Goal: Complete application form

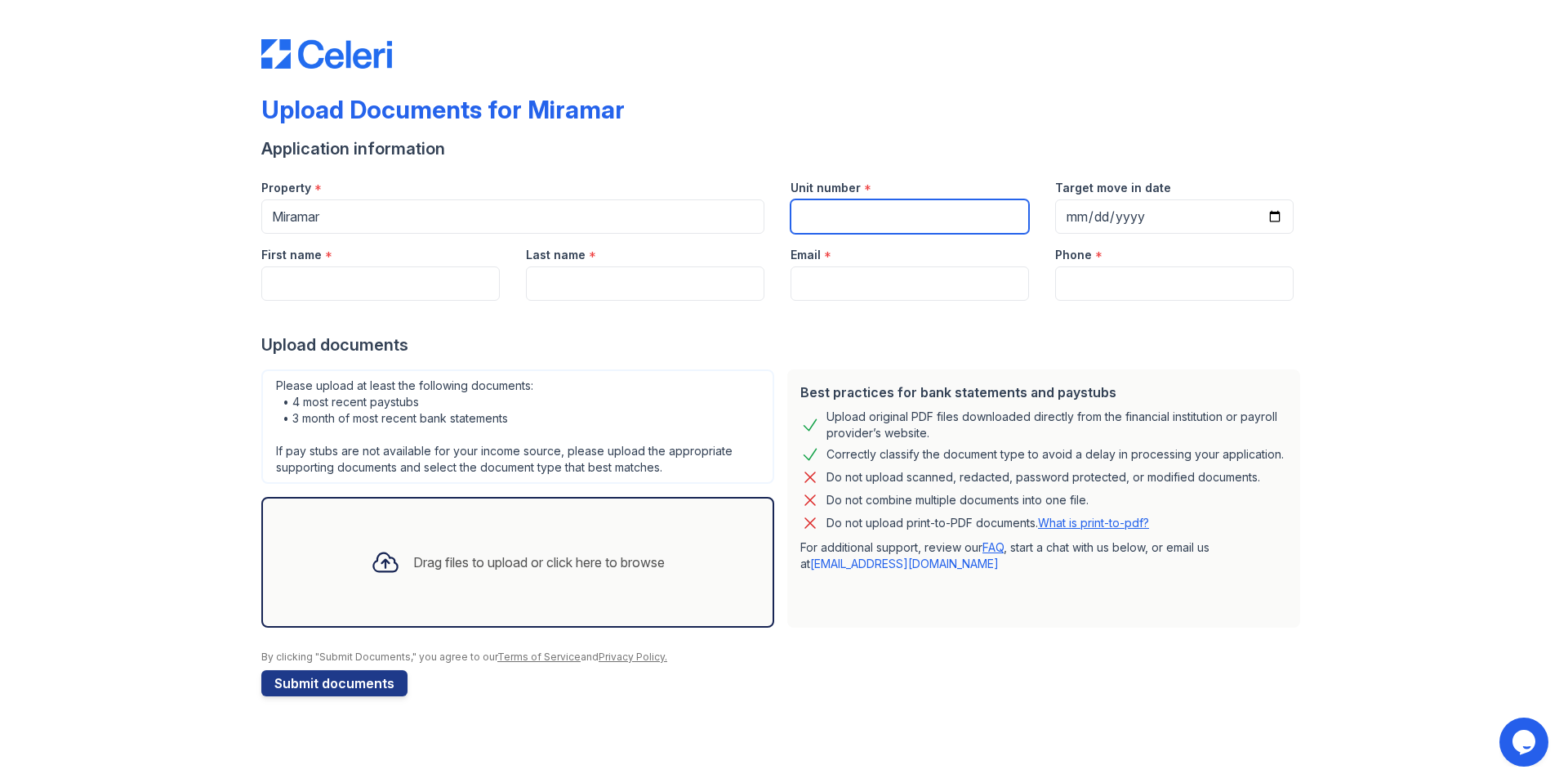
click at [900, 230] on input "Unit number" at bounding box center [909, 217] width 239 height 35
type input "807N"
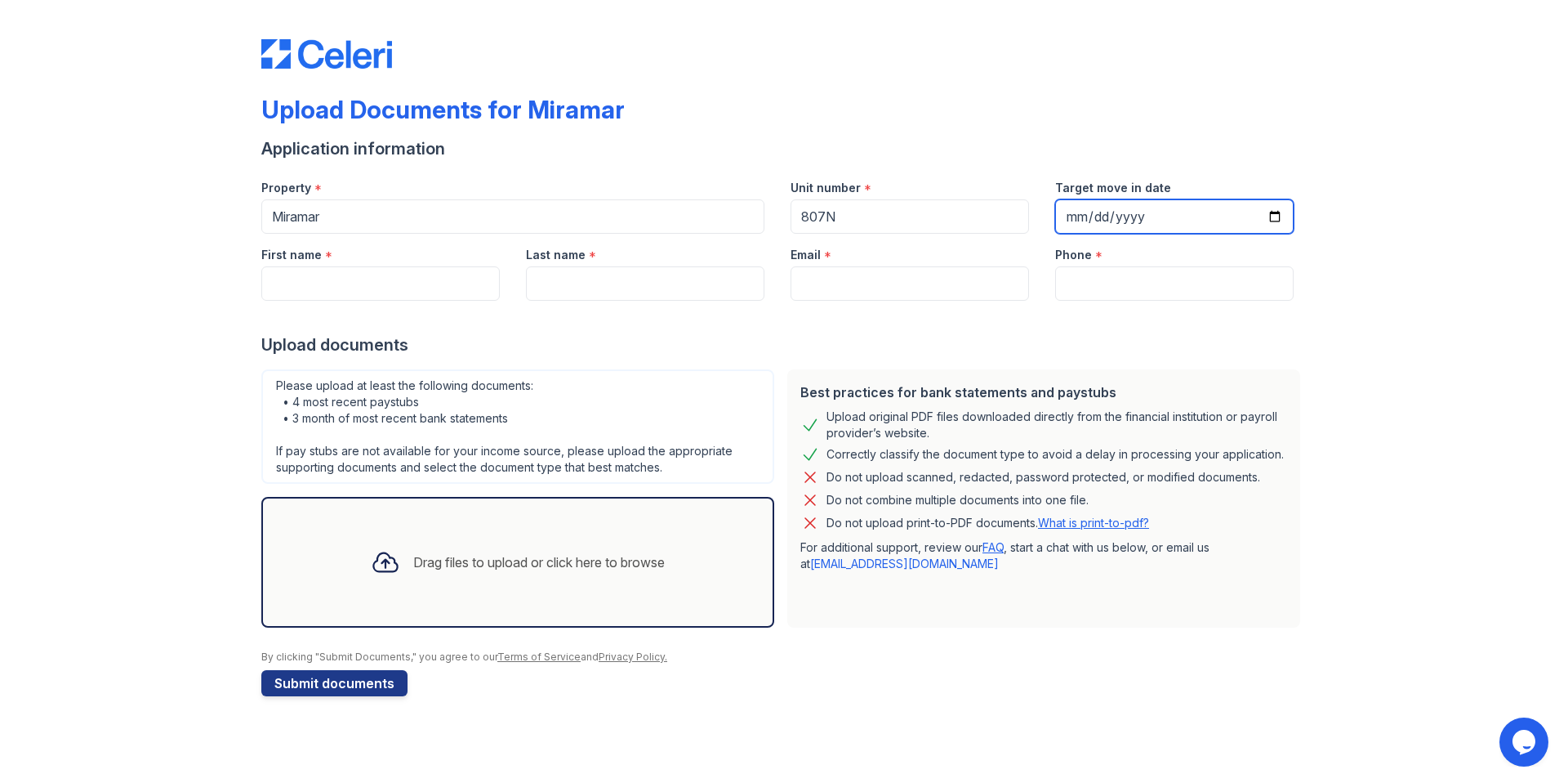
click at [1072, 219] on input "Target move in date" at bounding box center [1174, 217] width 239 height 35
click at [1109, 220] on input "Target move in date" at bounding box center [1174, 217] width 239 height 35
click at [1119, 218] on input "Target move in date" at bounding box center [1174, 217] width 239 height 35
type input "[DATE]"
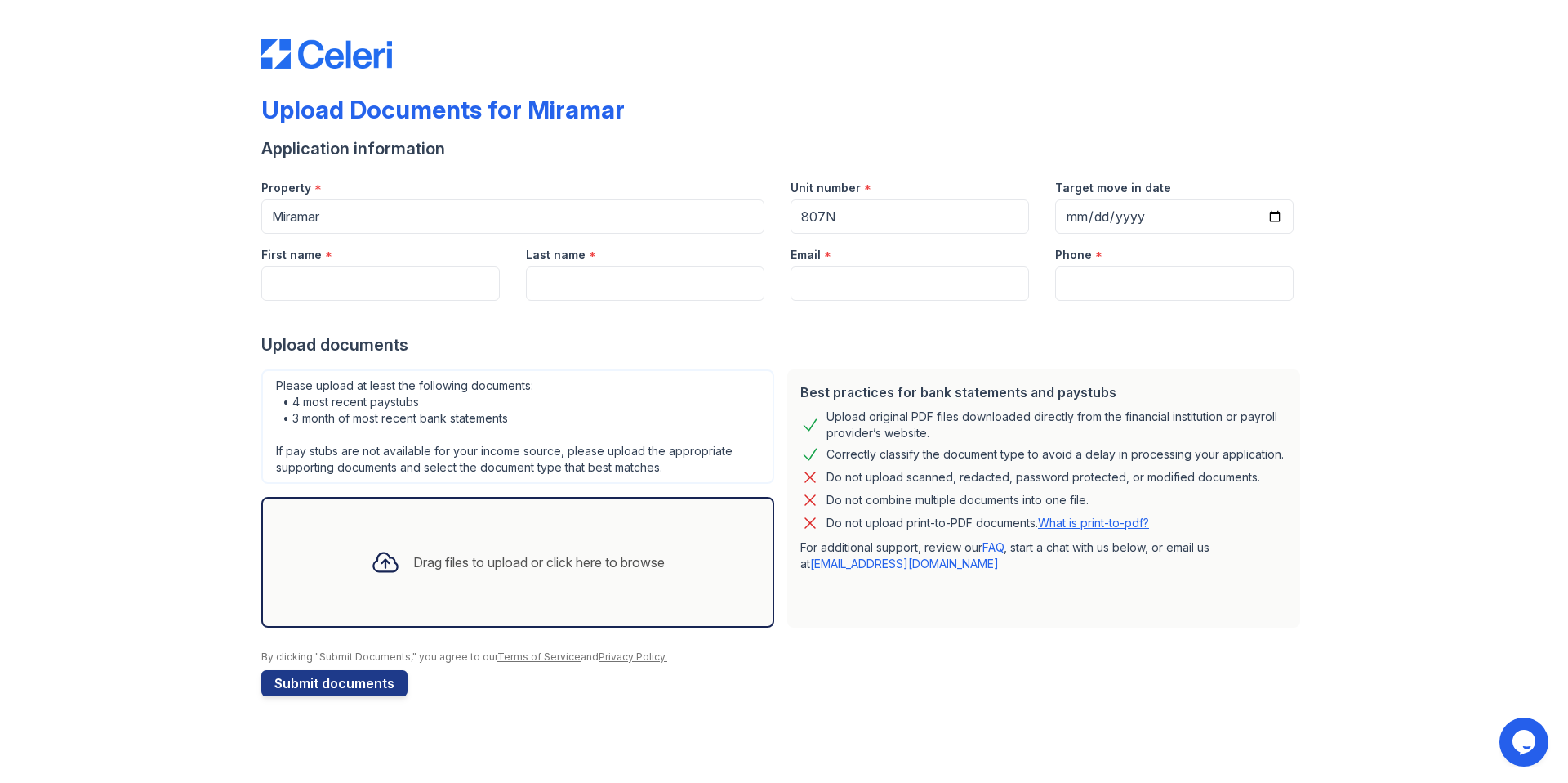
click at [397, 300] on div at bounding box center [784, 317] width 1045 height 33
click at [396, 298] on input "First name" at bounding box center [380, 284] width 239 height 35
click at [319, 302] on div at bounding box center [784, 317] width 1045 height 33
click at [316, 294] on input "First name" at bounding box center [380, 284] width 239 height 35
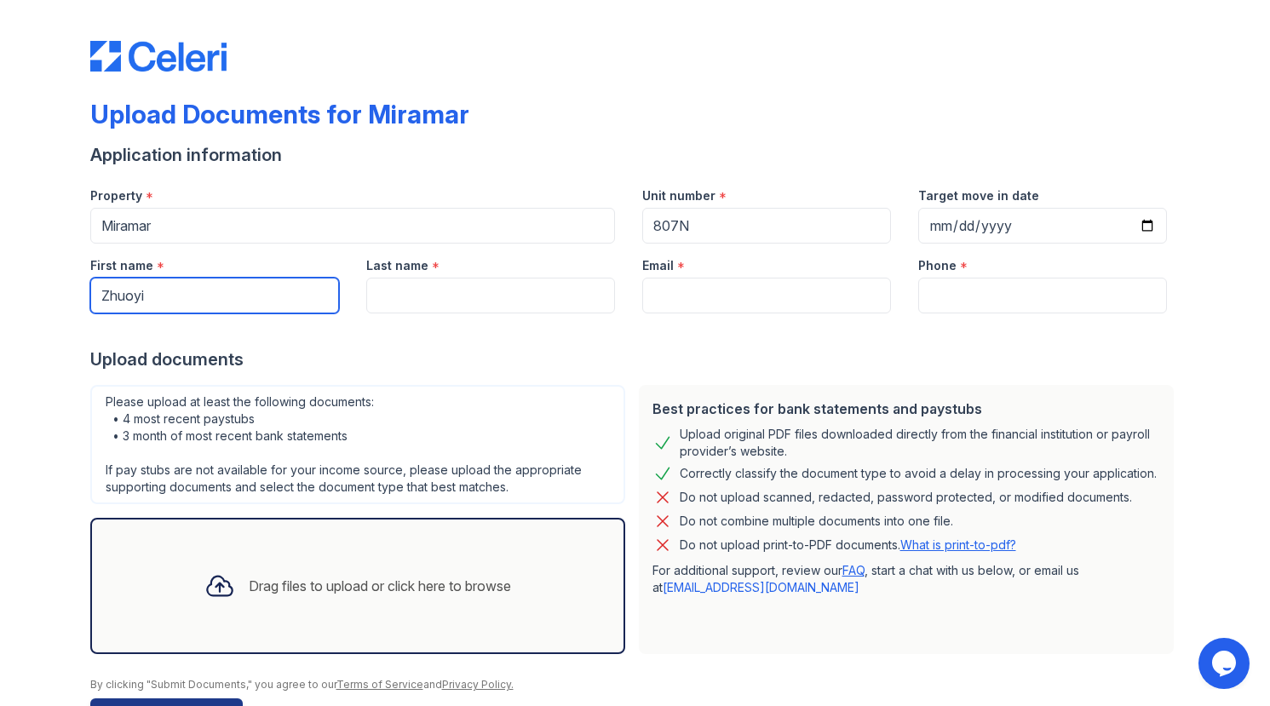
type input "Zhuoyi"
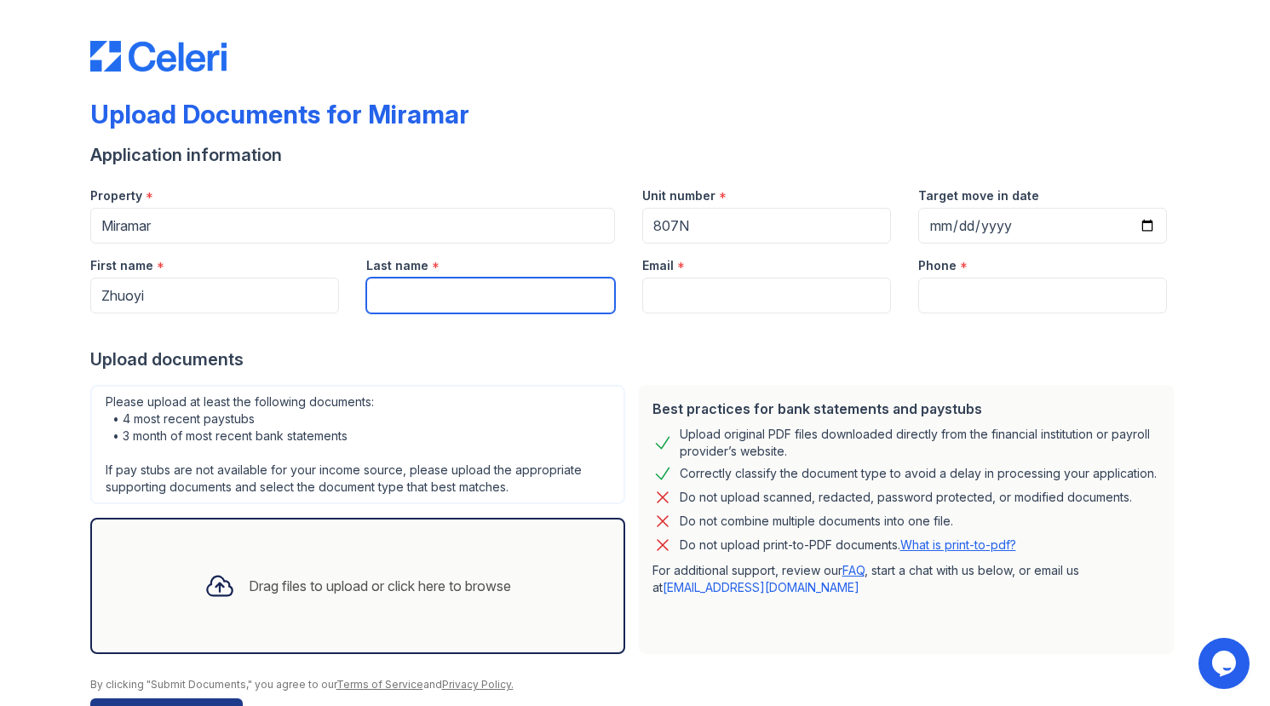
click at [472, 284] on input "Last name" at bounding box center [490, 296] width 249 height 36
type input "He"
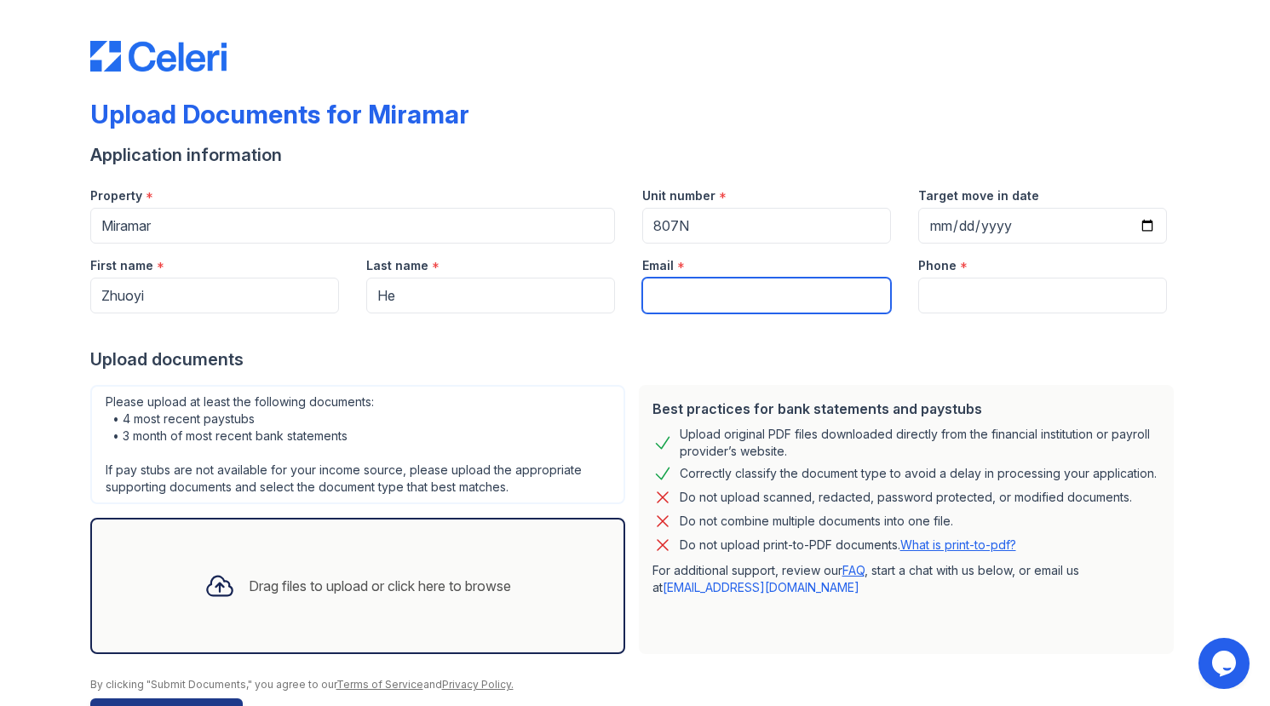
click at [743, 308] on input "Email" at bounding box center [766, 296] width 249 height 36
paste input "[EMAIL_ADDRESS][DOMAIN_NAME]"
type input "[EMAIL_ADDRESS][DOMAIN_NAME]"
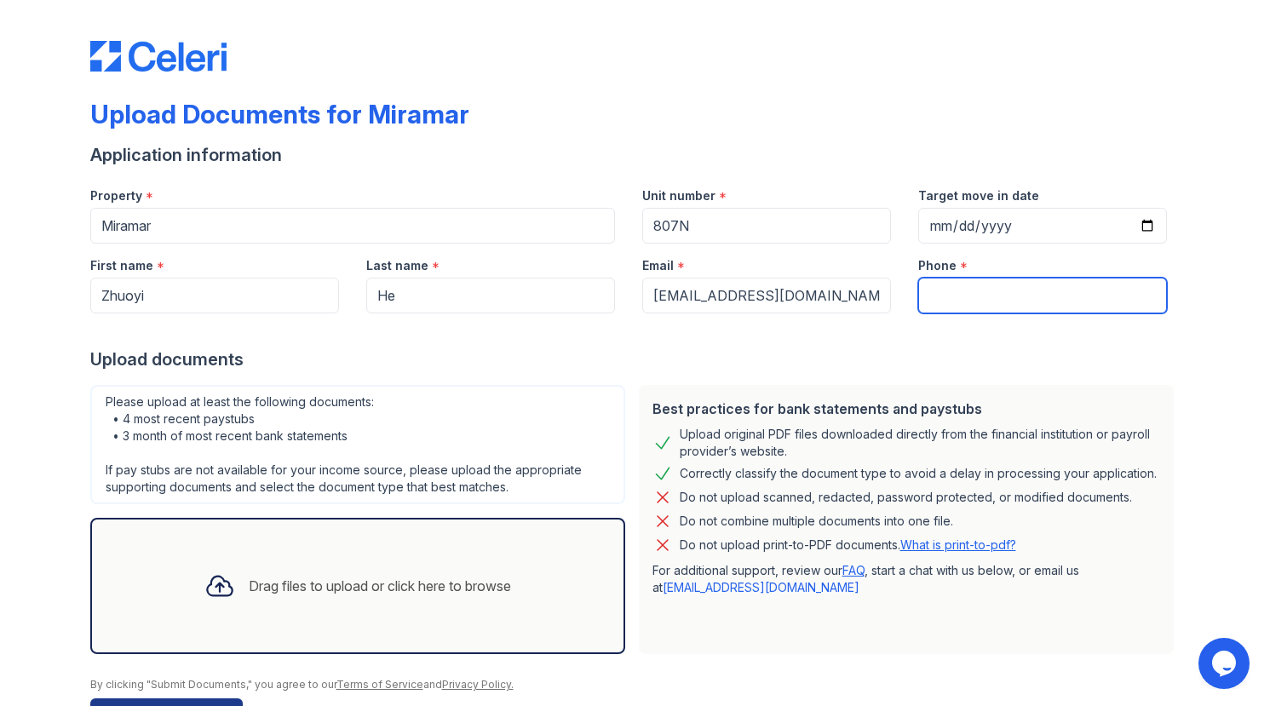
click at [1050, 289] on input "Phone" at bounding box center [1042, 296] width 249 height 36
paste input "[PHONE_NUMBER]"
type input "[PHONE_NUMBER]"
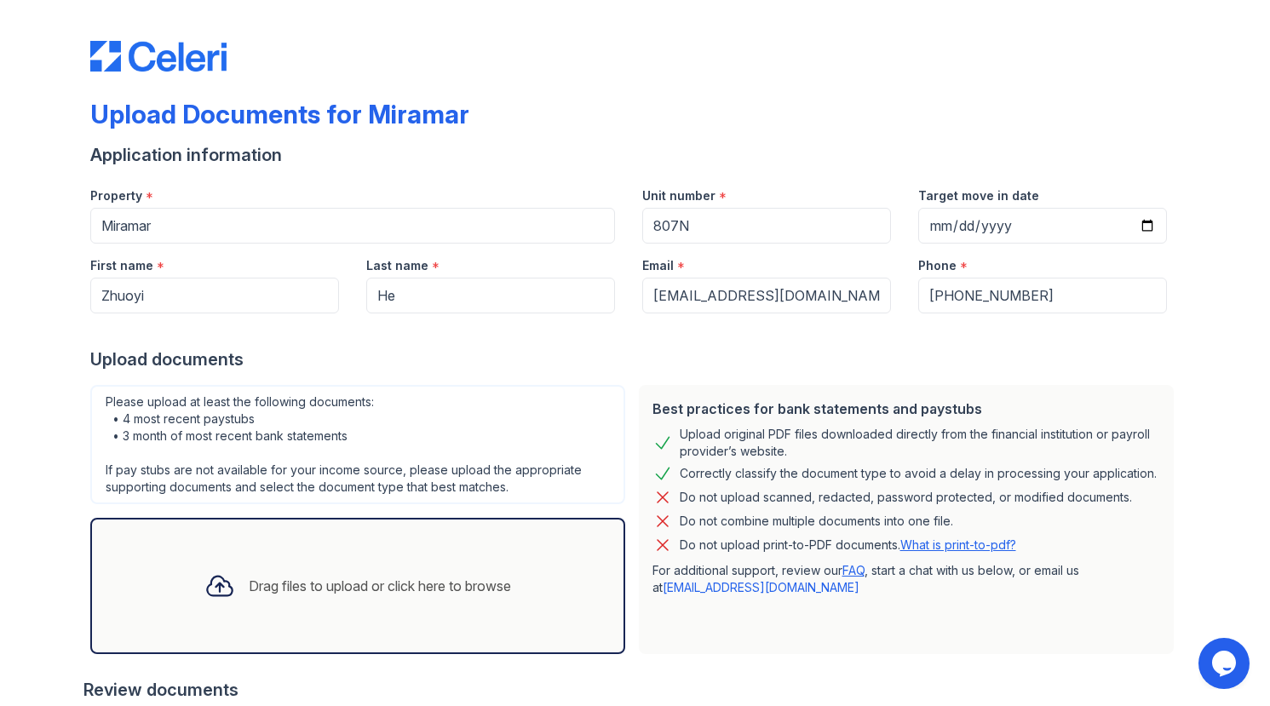
click at [267, 576] on div "Drag files to upload or click here to browse" at bounding box center [380, 586] width 262 height 20
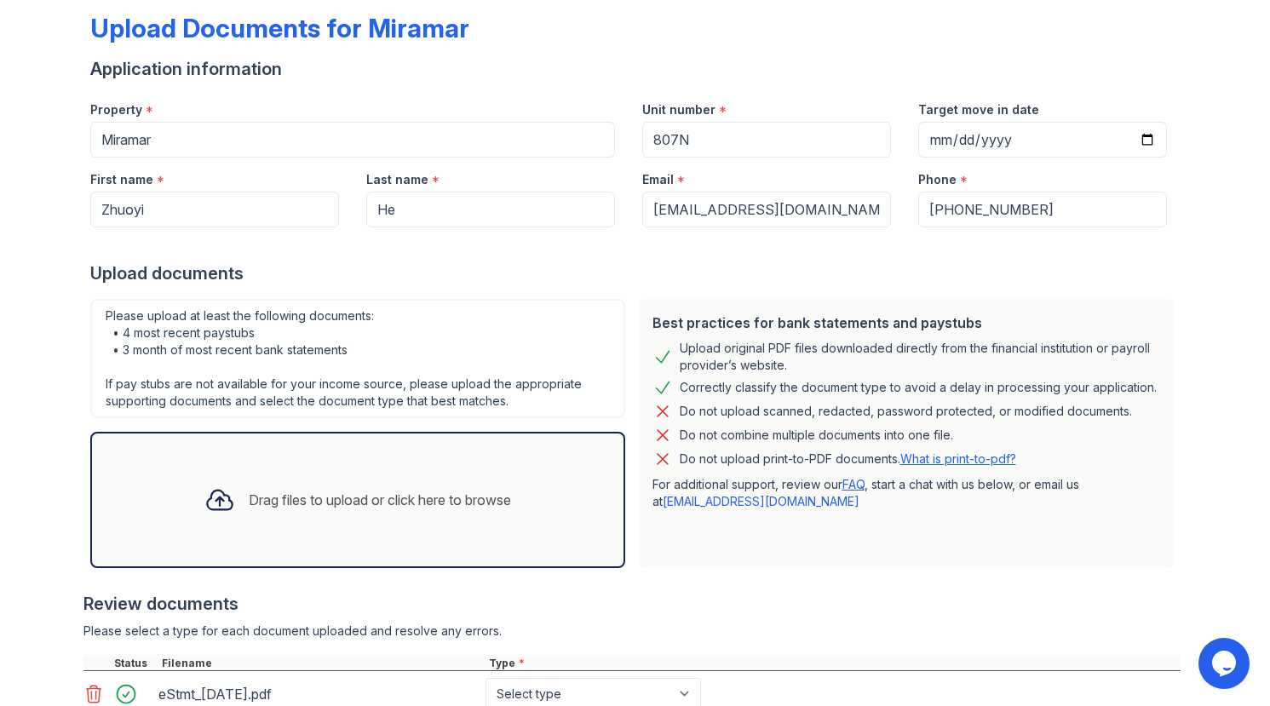
scroll to position [261, 0]
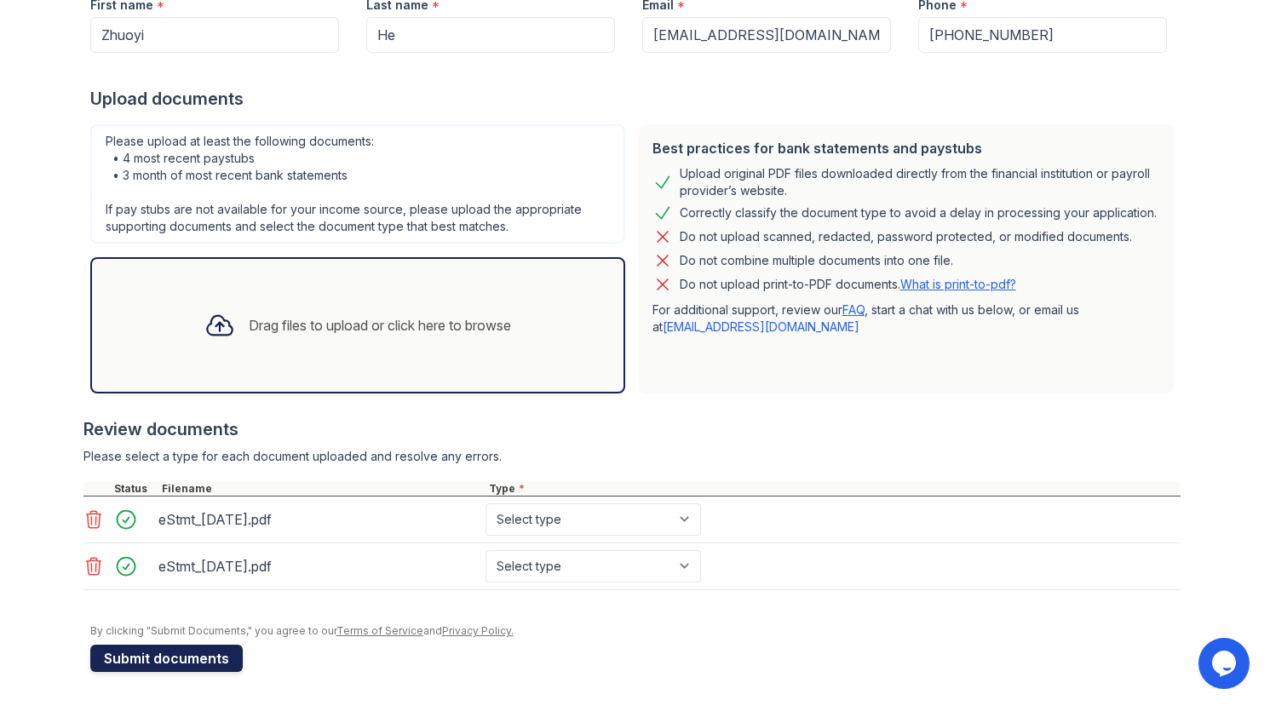
click at [140, 667] on button "Submit documents" at bounding box center [166, 658] width 152 height 27
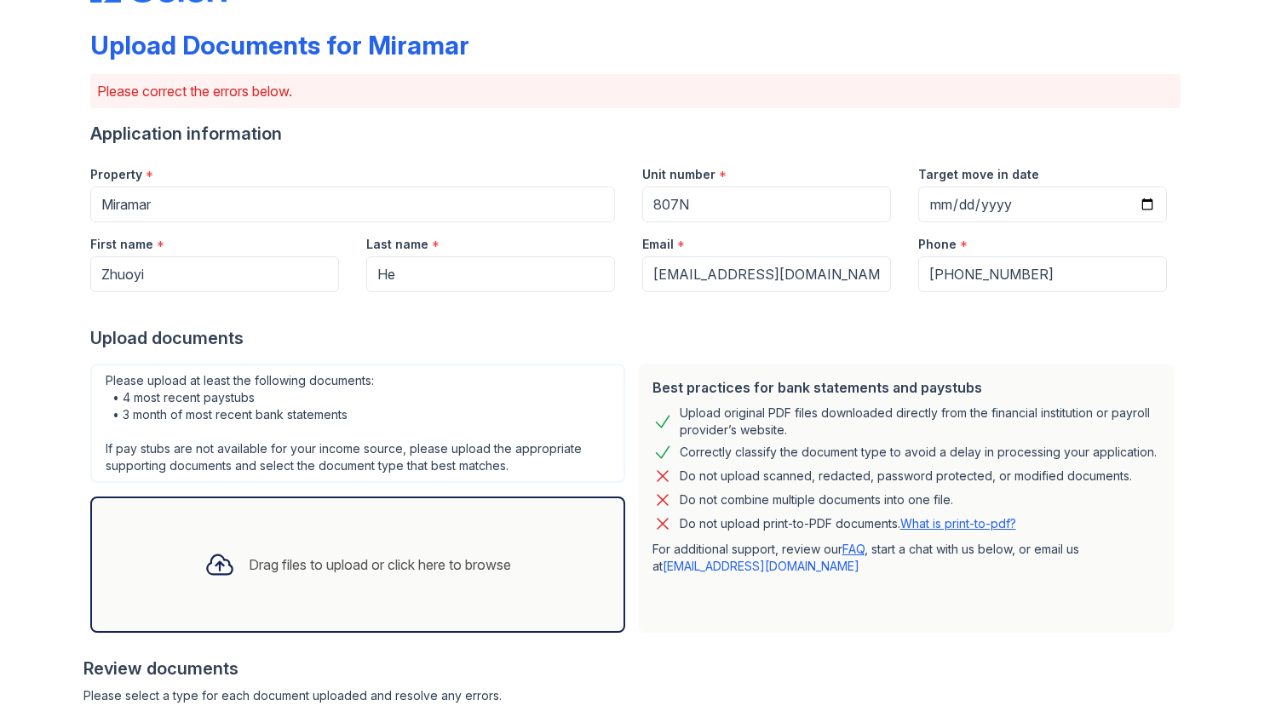
scroll to position [299, 0]
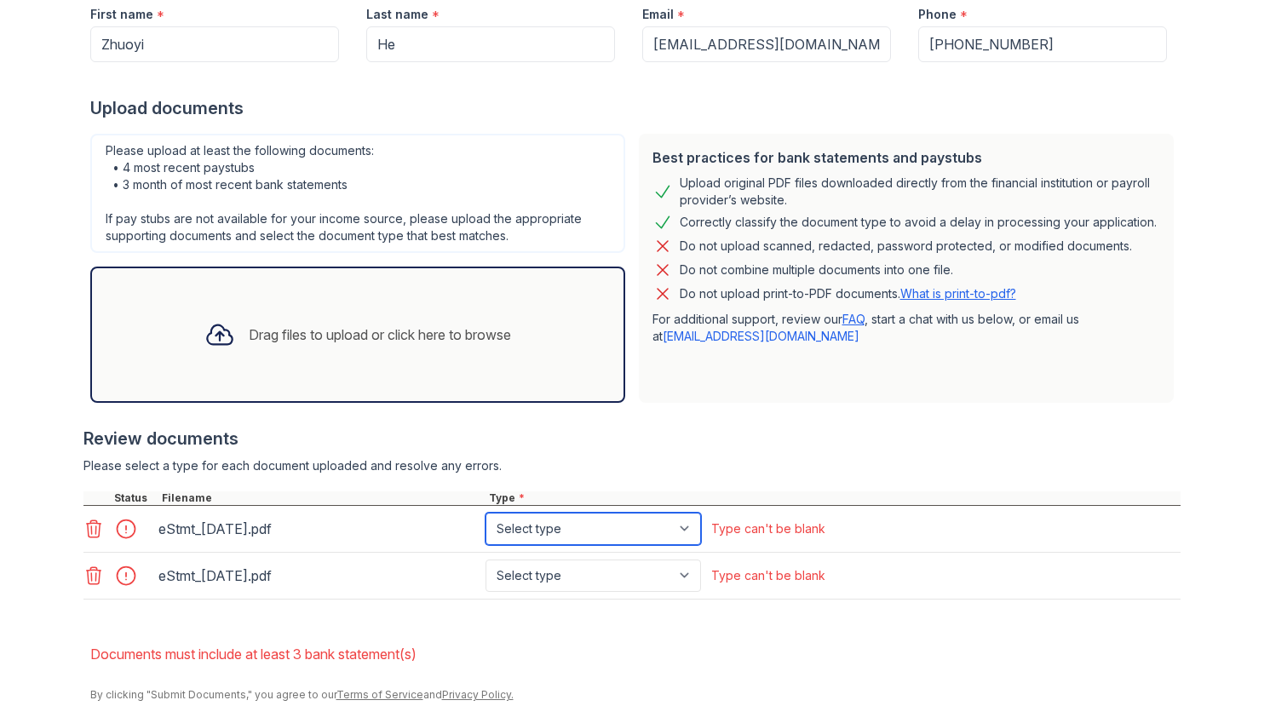
click at [545, 537] on select "Select type Paystub Bank Statement Offer Letter Tax Documents Benefit Award Let…" at bounding box center [592, 529] width 215 height 32
select select "bank_statement"
click at [485, 513] on select "Select type Paystub Bank Statement Offer Letter Tax Documents Benefit Award Let…" at bounding box center [592, 529] width 215 height 32
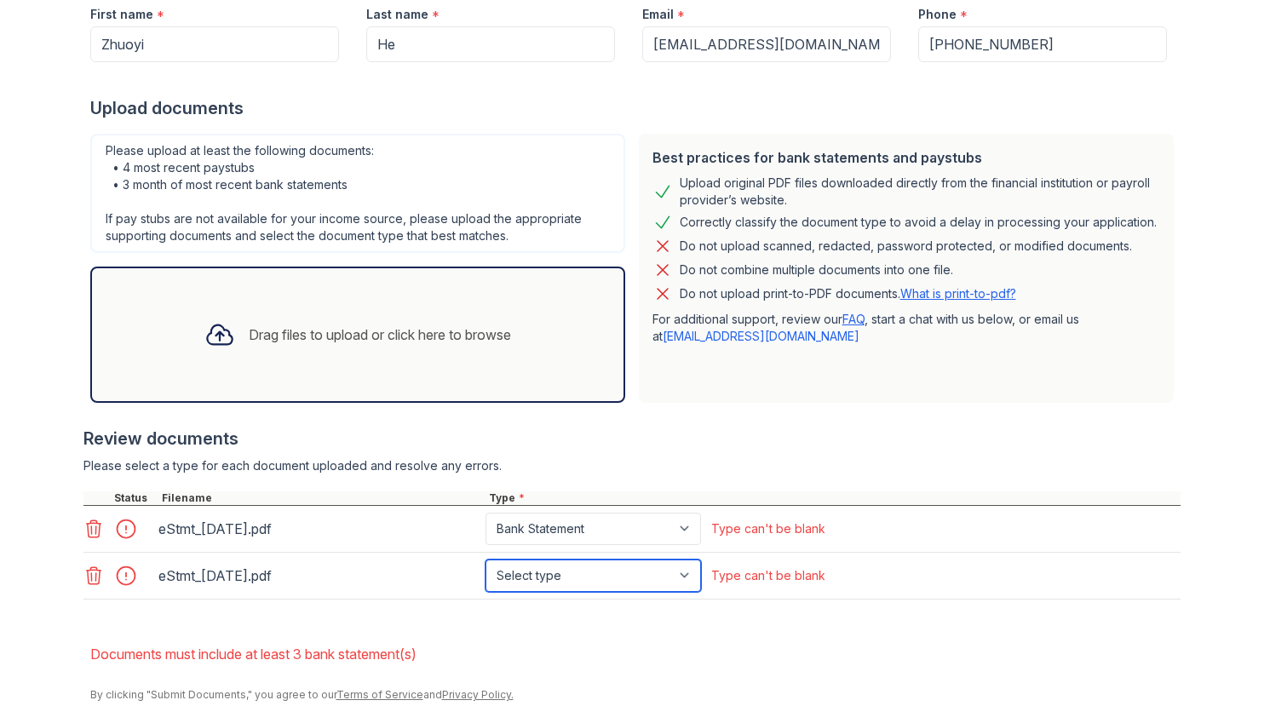
click at [546, 576] on select "Select type Paystub Bank Statement Offer Letter Tax Documents Benefit Award Let…" at bounding box center [592, 575] width 215 height 32
select select "bank_statement"
click at [485, 559] on select "Select type Paystub Bank Statement Offer Letter Tax Documents Benefit Award Let…" at bounding box center [592, 575] width 215 height 32
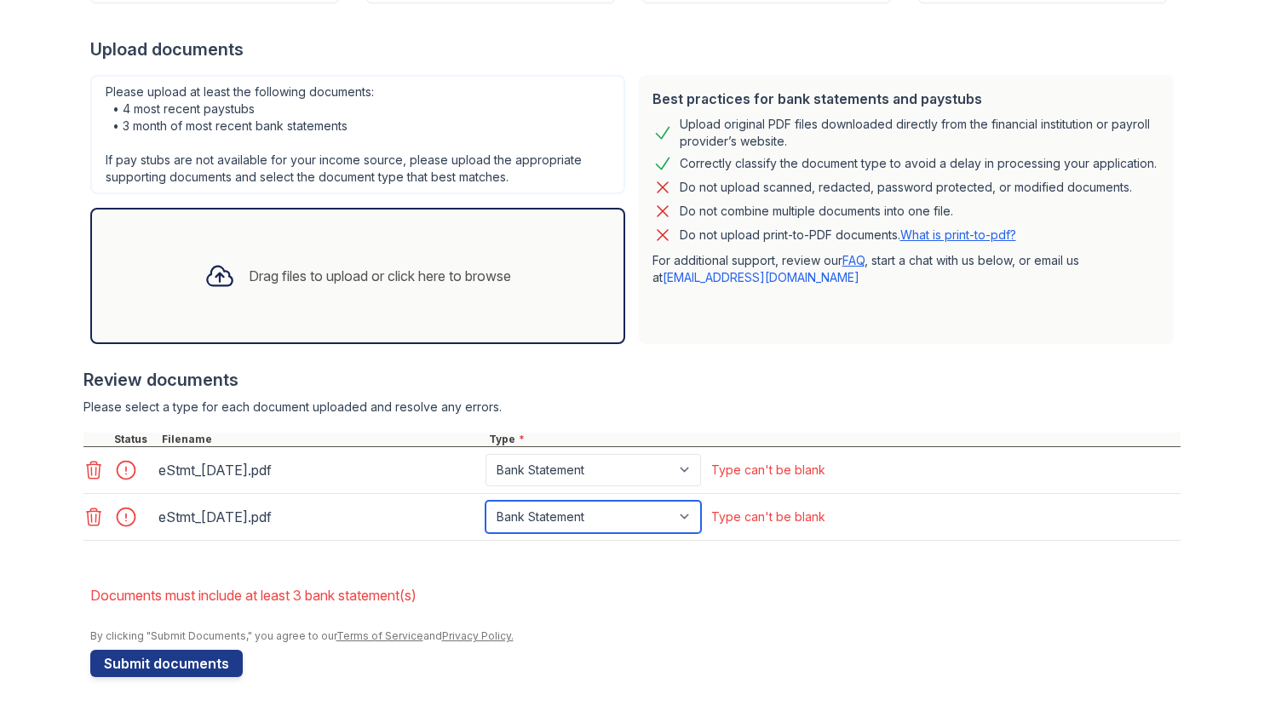
scroll to position [363, 0]
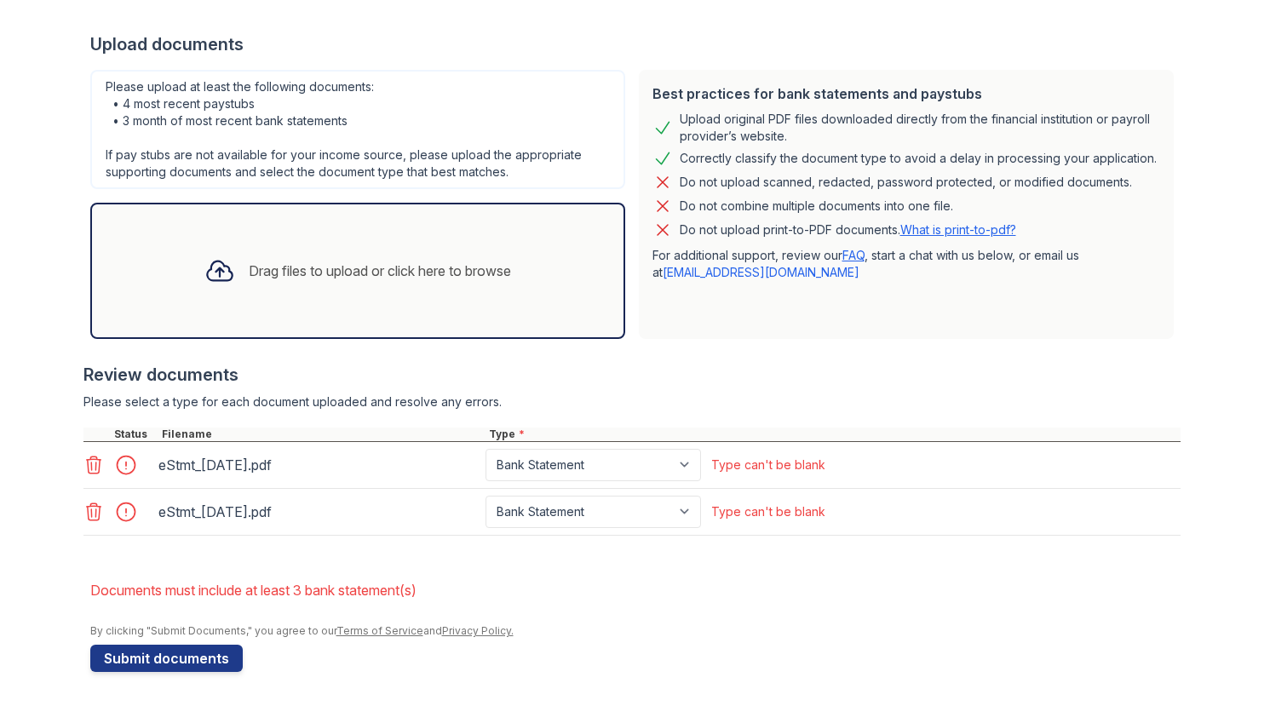
click at [648, 571] on form "Application information Property * [GEOGRAPHIC_DATA] Unit number * 807N Target …" at bounding box center [635, 250] width 1090 height 844
click at [201, 645] on button "Submit documents" at bounding box center [166, 658] width 152 height 27
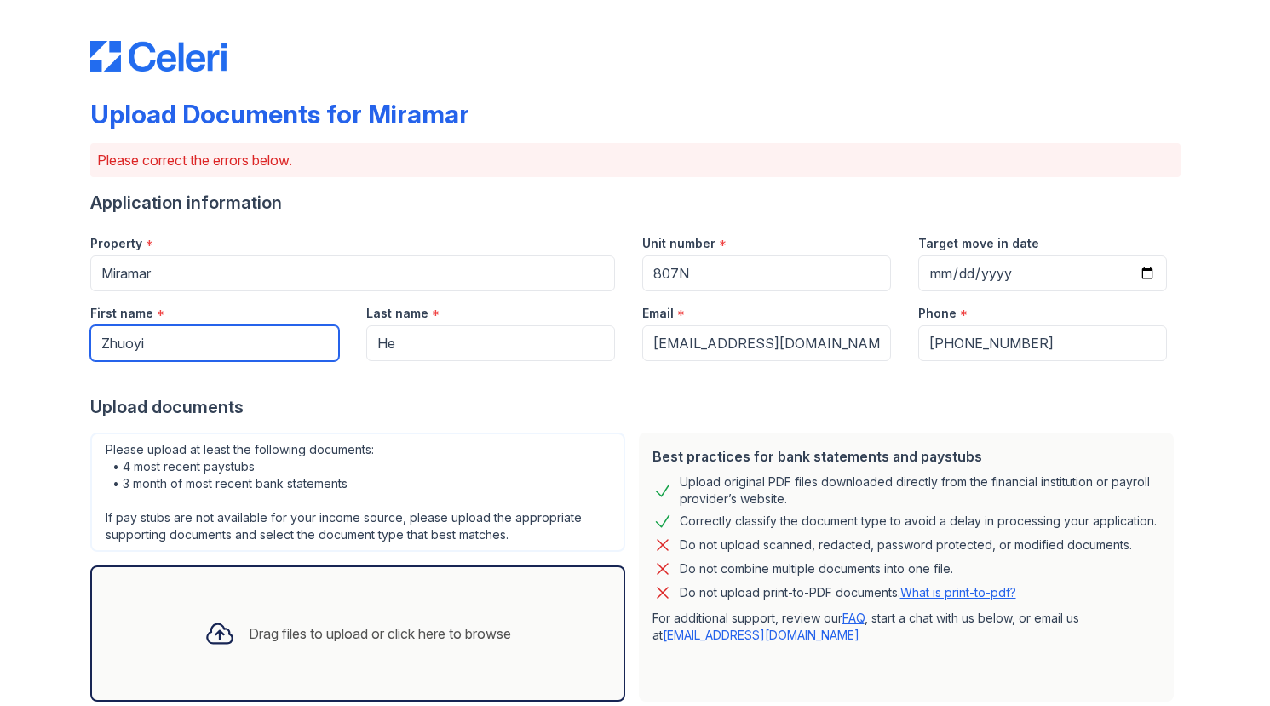
drag, startPoint x: 232, startPoint y: 354, endPoint x: 60, endPoint y: 338, distance: 171.9
click at [60, 338] on div "Upload Documents for Miramar Please correct the errors below. Application infor…" at bounding box center [634, 534] width 1215 height 1069
type input "Zizhuo"
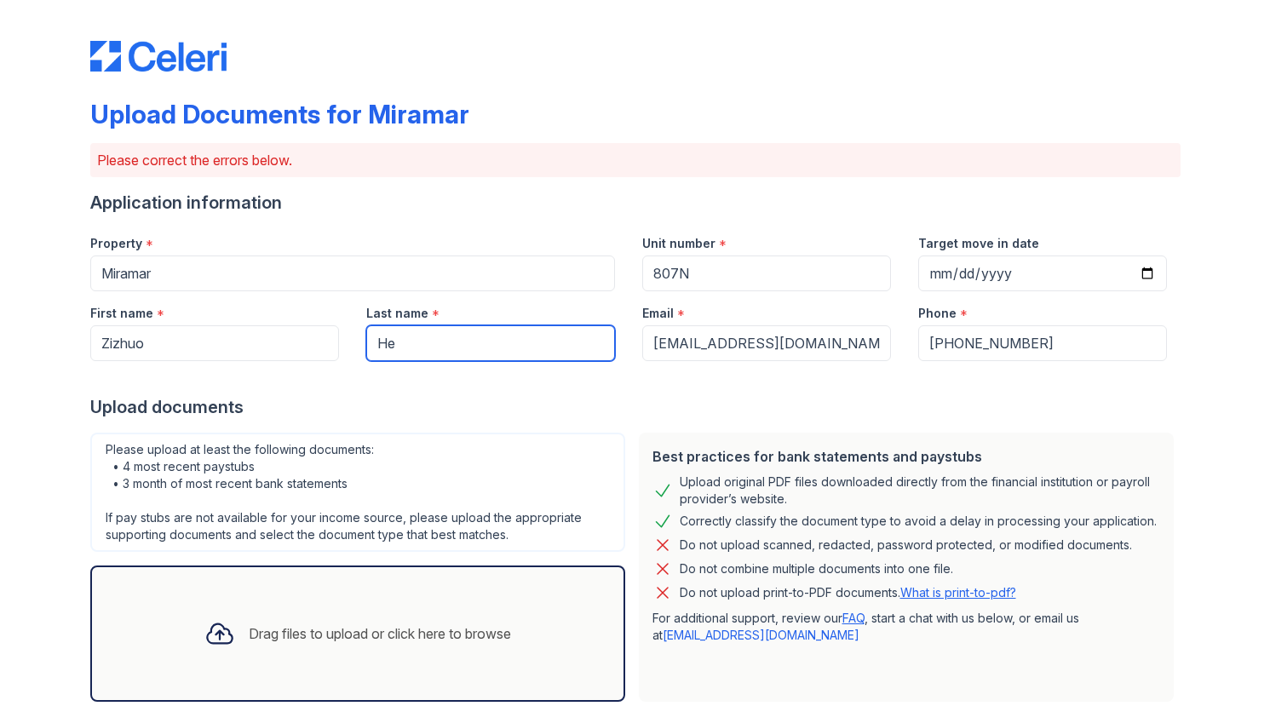
drag, startPoint x: 461, startPoint y: 344, endPoint x: 359, endPoint y: 332, distance: 102.0
click at [366, 332] on input "He" at bounding box center [490, 343] width 249 height 36
type input "Su"
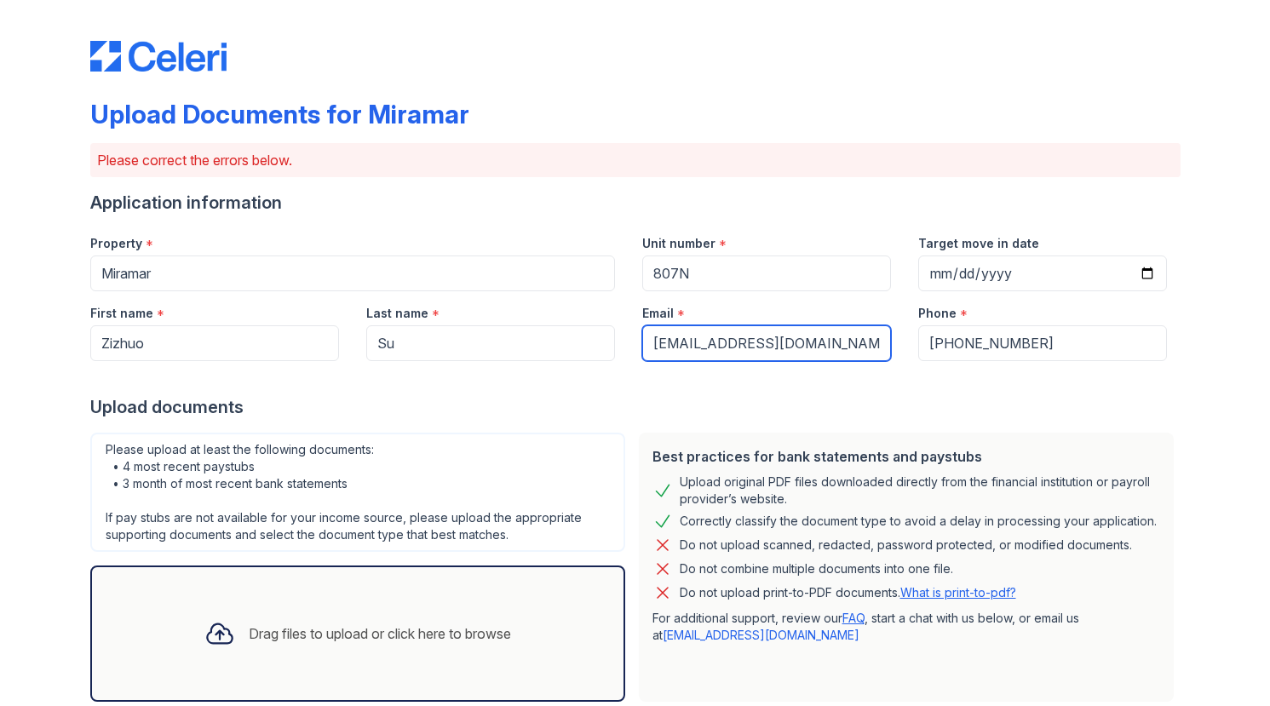
drag, startPoint x: 834, startPoint y: 350, endPoint x: 613, endPoint y: 347, distance: 220.5
click at [615, 347] on div "First name * [GEOGRAPHIC_DATA] Last name * Su Email * [EMAIL_ADDRESS][DOMAIN_NA…" at bounding box center [629, 326] width 1104 height 70
paste input "[EMAIL_ADDRESS][DOMAIN_NAME]"
type input "[EMAIL_ADDRESS][DOMAIN_NAME]"
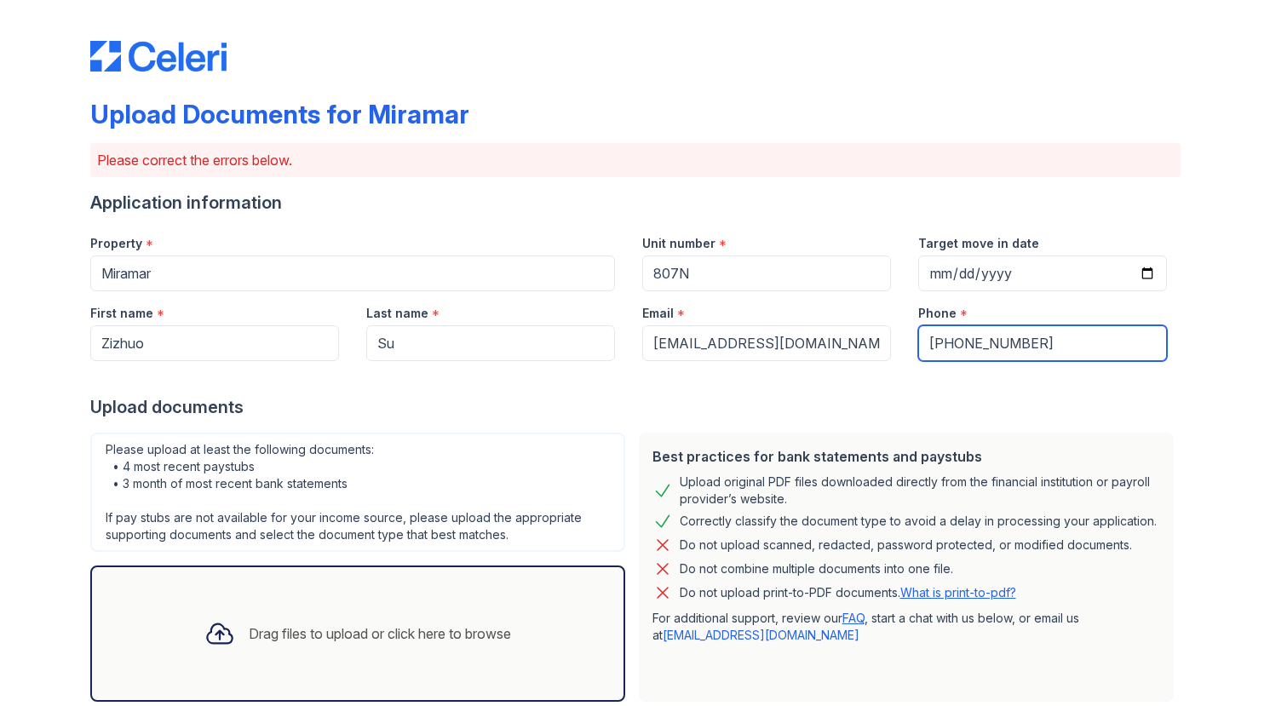
drag, startPoint x: 1023, startPoint y: 346, endPoint x: 899, endPoint y: 341, distance: 123.6
click at [904, 341] on div "Phone * [PHONE_NUMBER]" at bounding box center [1042, 326] width 276 height 70
paste input "[PHONE_NUMBER]"
type input "[PHONE_NUMBER]"
click at [920, 403] on div "Upload documents" at bounding box center [635, 407] width 1090 height 24
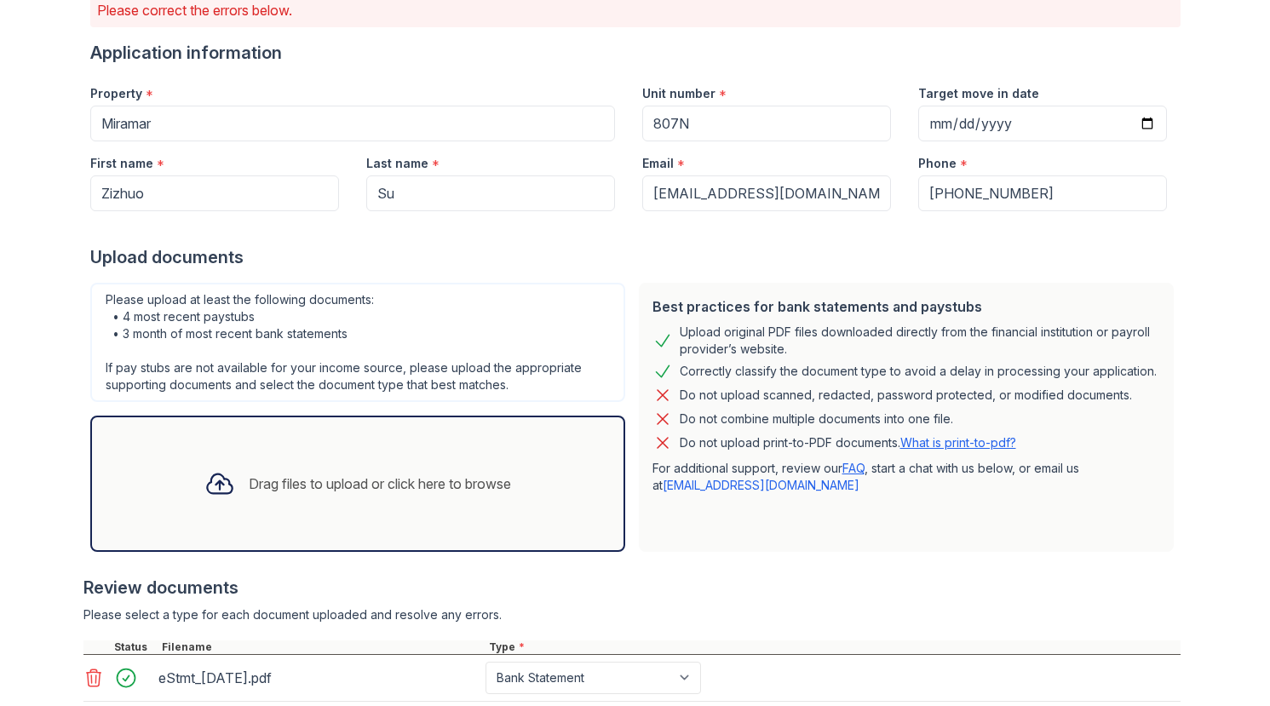
scroll to position [306, 0]
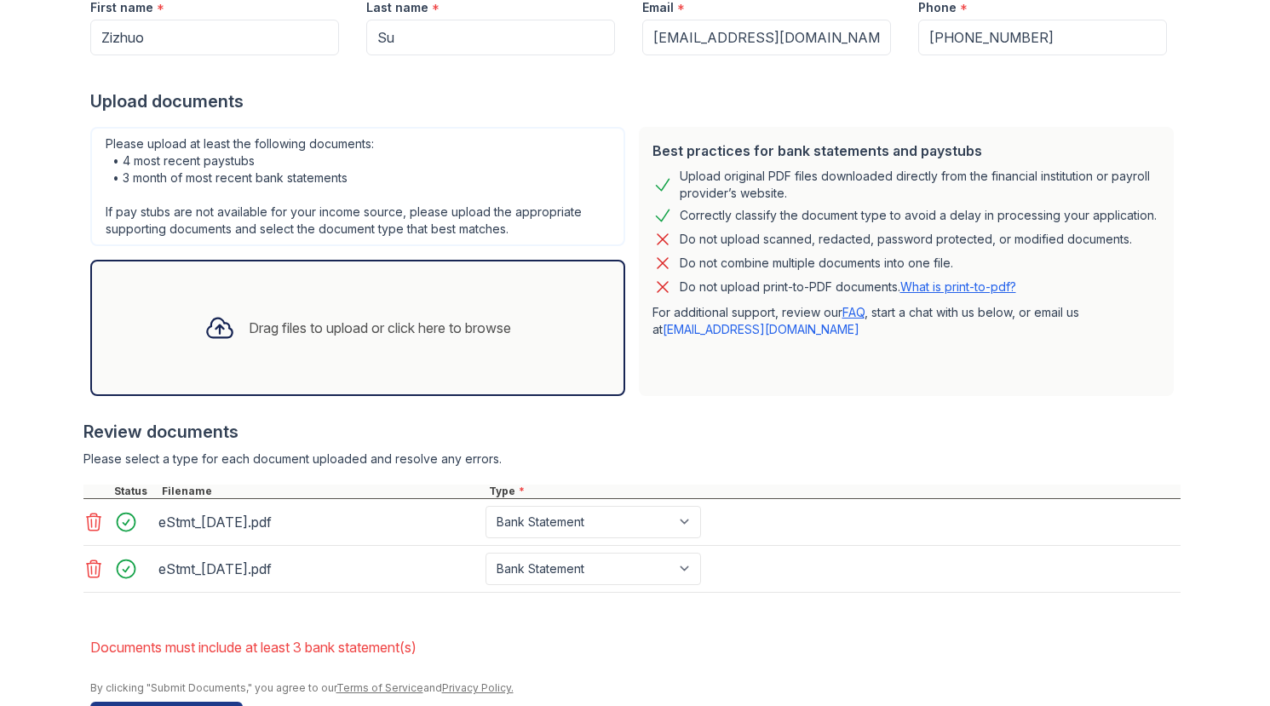
click at [96, 527] on icon at bounding box center [93, 522] width 20 height 20
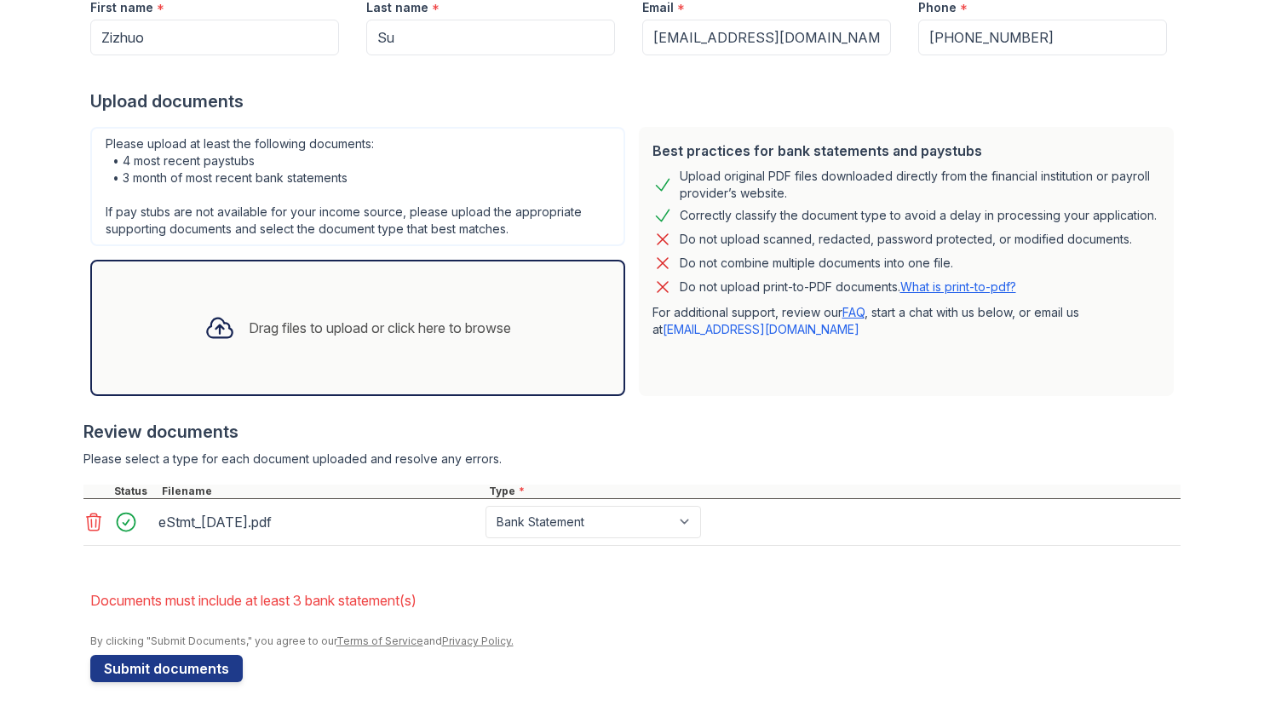
click at [98, 529] on link at bounding box center [95, 522] width 24 height 20
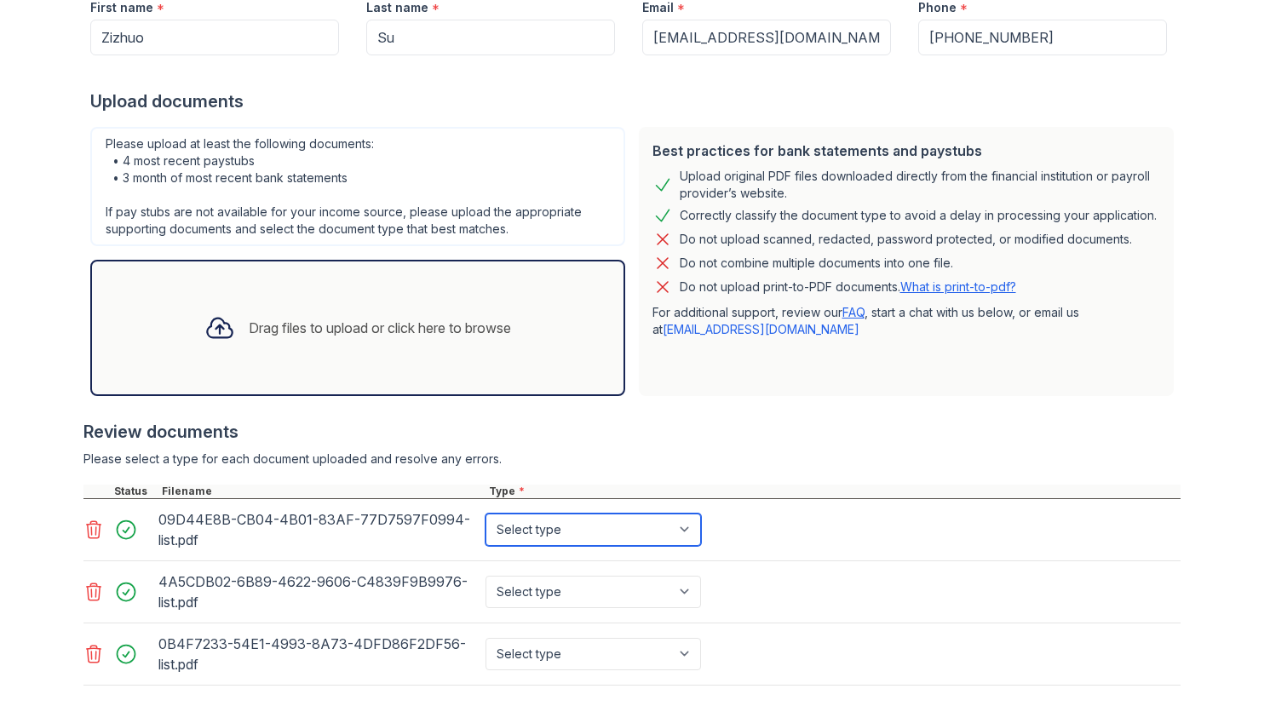
click at [600, 519] on select "Select type Paystub Bank Statement Offer Letter Tax Documents Benefit Award Let…" at bounding box center [592, 529] width 215 height 32
select select "bank_statement"
click at [485, 513] on select "Select type Paystub Bank Statement Offer Letter Tax Documents Benefit Award Let…" at bounding box center [592, 529] width 215 height 32
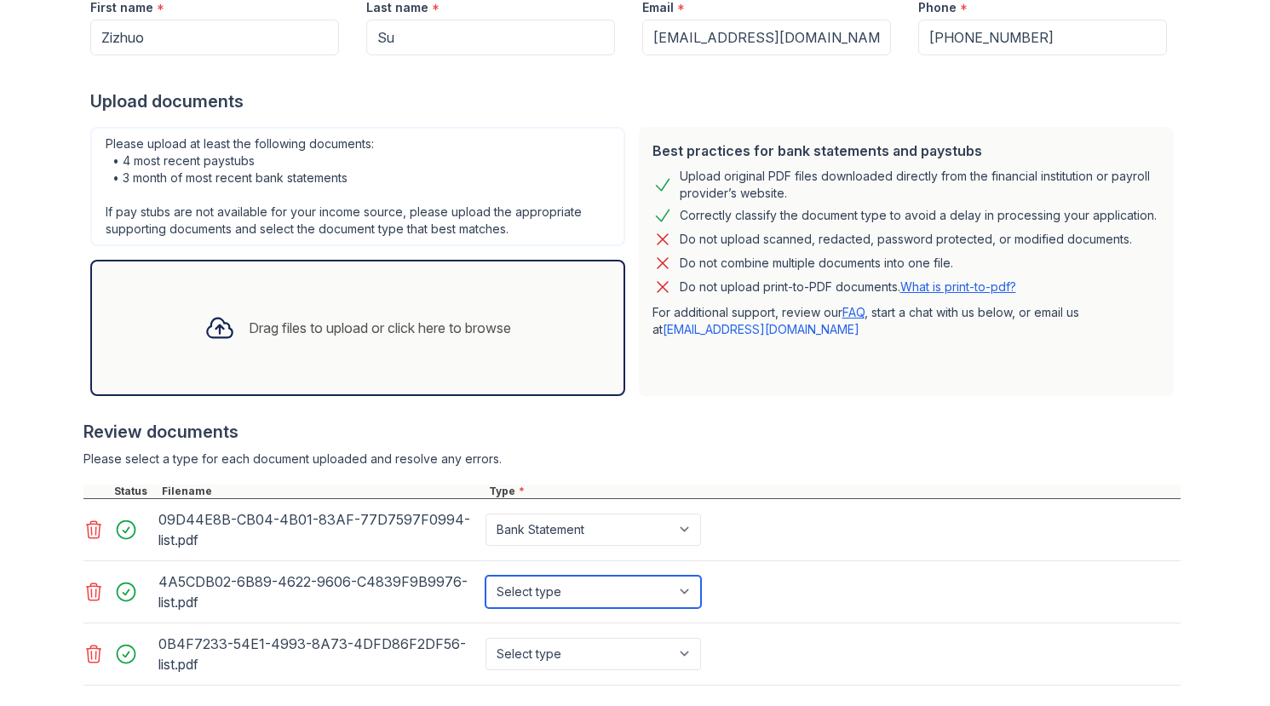
click at [605, 593] on select "Select type Paystub Bank Statement Offer Letter Tax Documents Benefit Award Let…" at bounding box center [592, 592] width 215 height 32
select select "bank_statement"
click at [485, 576] on select "Select type Paystub Bank Statement Offer Letter Tax Documents Benefit Award Let…" at bounding box center [592, 592] width 215 height 32
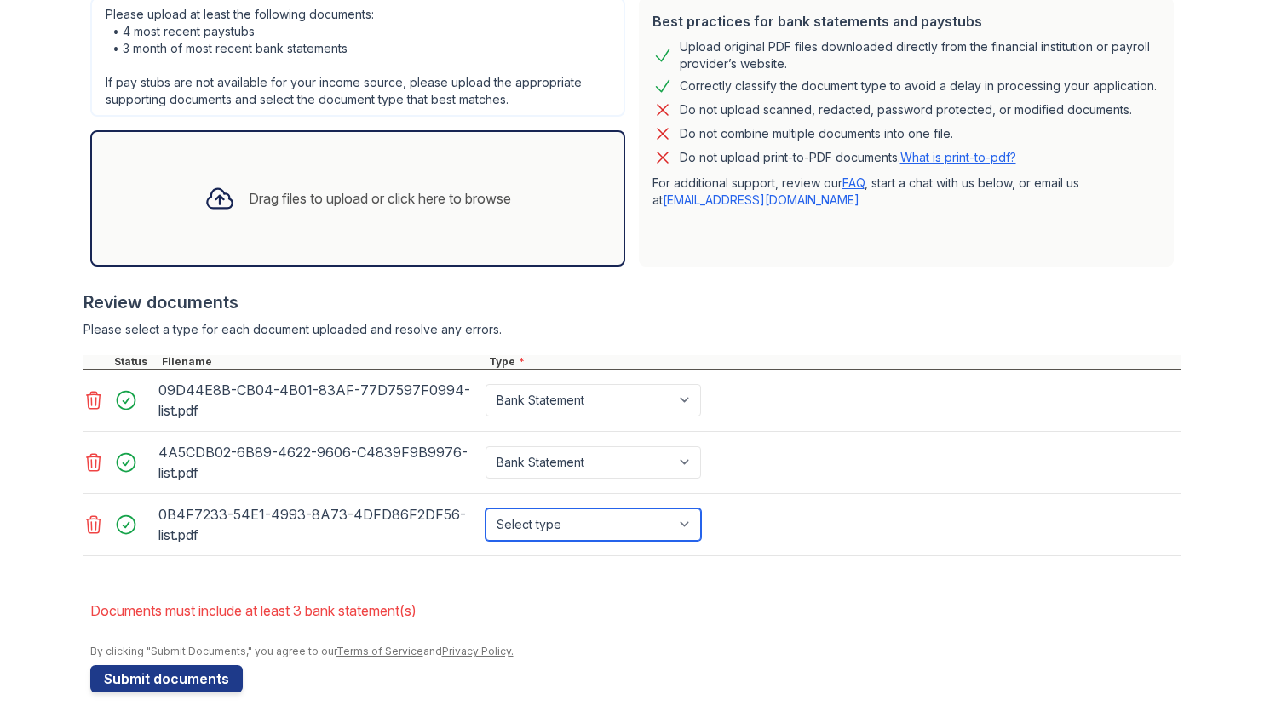
click at [590, 527] on select "Select type Paystub Bank Statement Offer Letter Tax Documents Benefit Award Let…" at bounding box center [592, 524] width 215 height 32
select select "bank_statement"
click at [485, 508] on select "Select type Paystub Bank Statement Offer Letter Tax Documents Benefit Award Let…" at bounding box center [592, 524] width 215 height 32
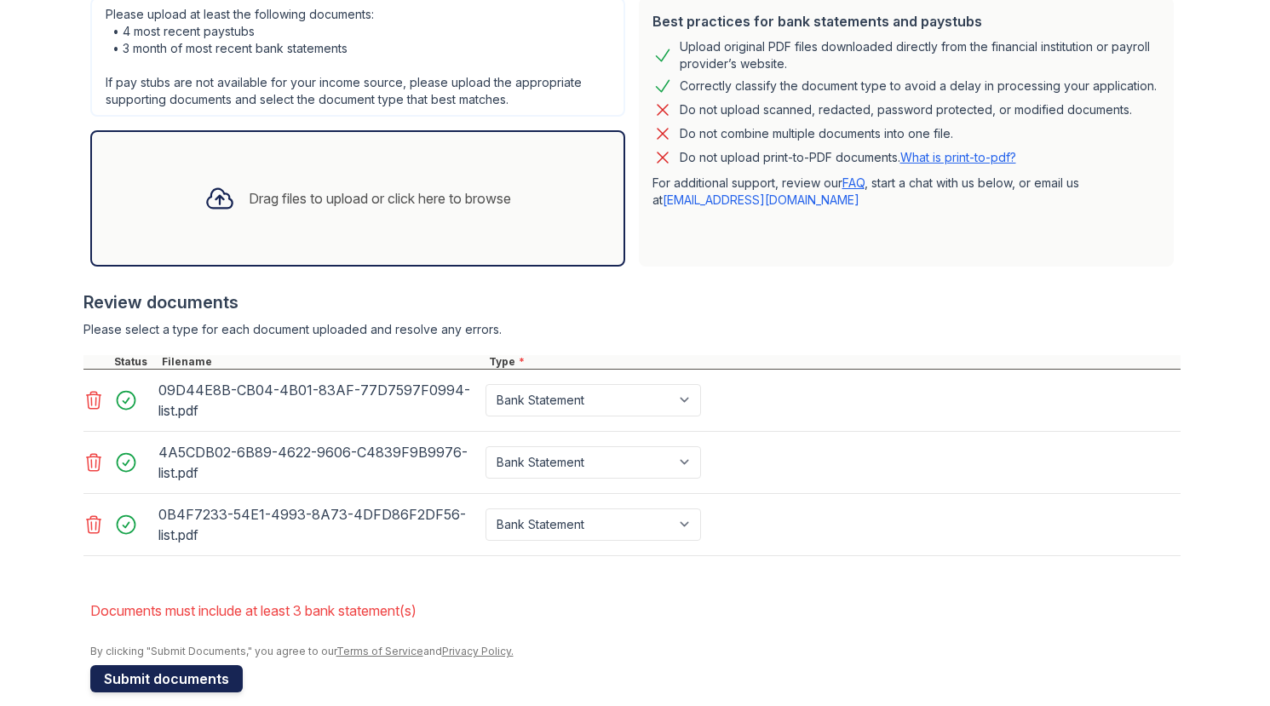
click at [197, 674] on button "Submit documents" at bounding box center [166, 678] width 152 height 27
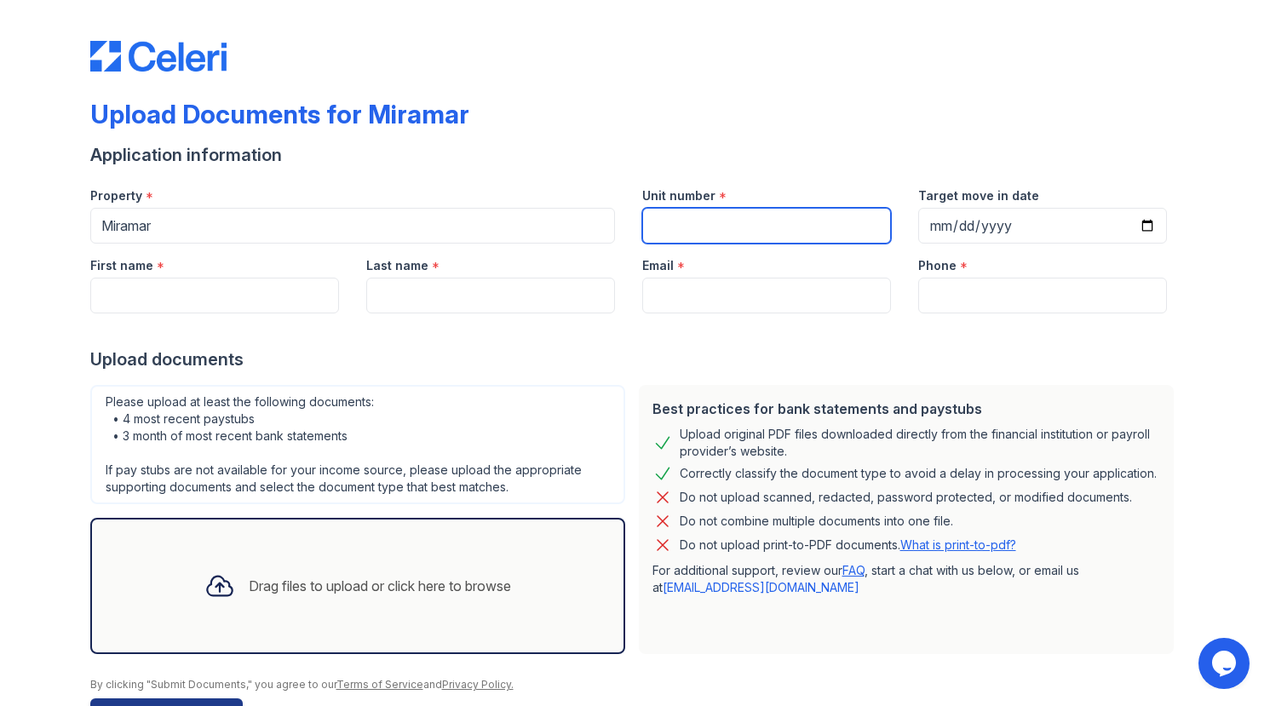
click at [765, 231] on input "Unit number" at bounding box center [766, 226] width 249 height 36
type input "807N"
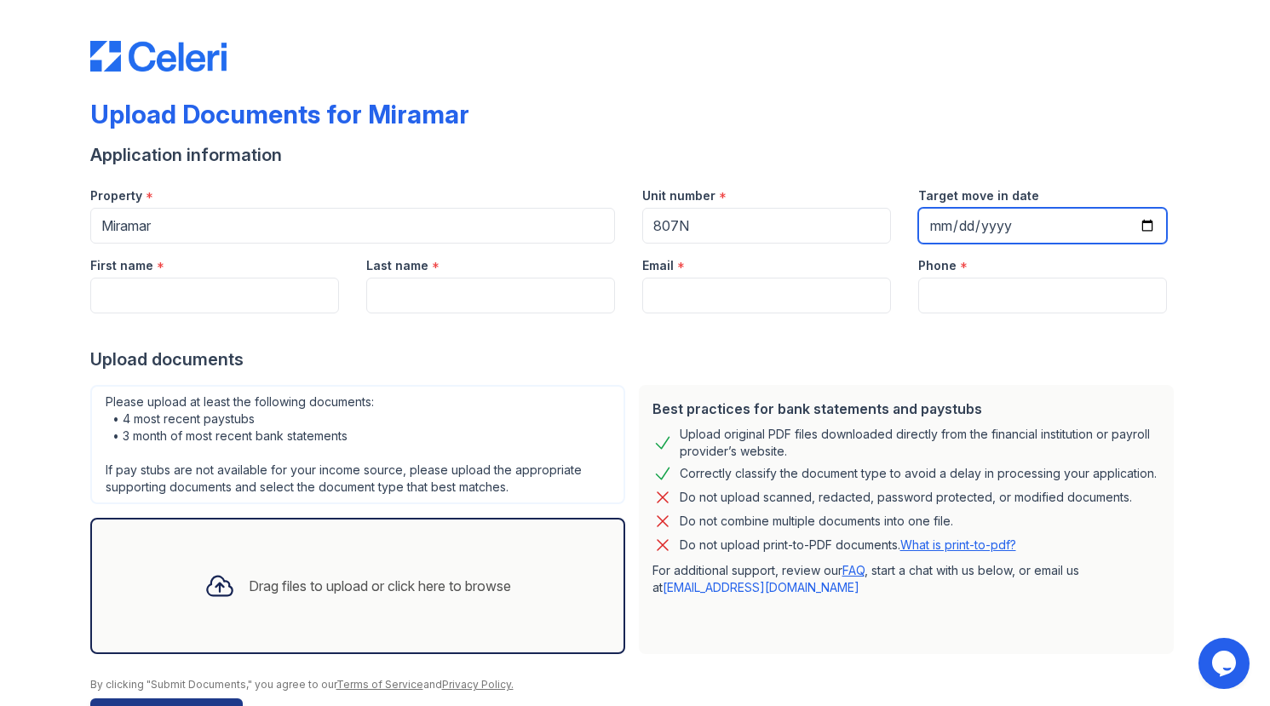
click at [926, 221] on input "Target move in date" at bounding box center [1042, 226] width 249 height 36
click at [976, 221] on input "Target move in date" at bounding box center [1042, 226] width 249 height 36
type input "[DATE]"
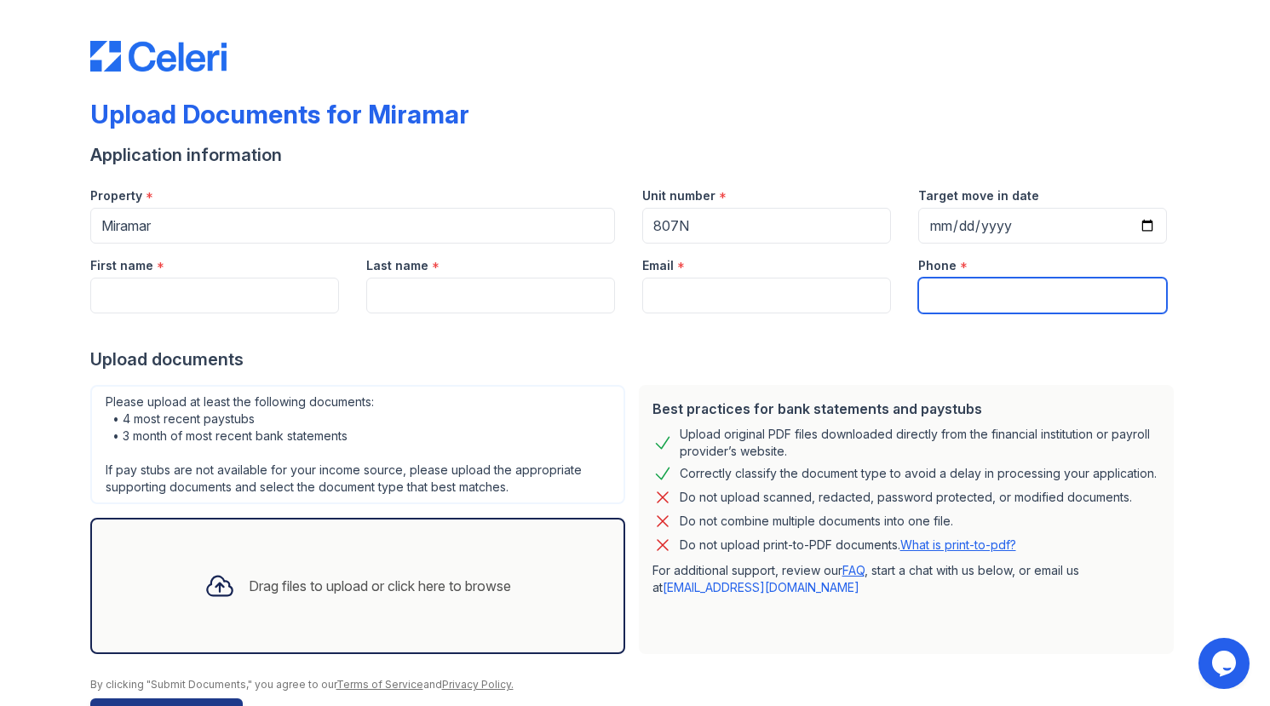
click at [973, 309] on input "Phone" at bounding box center [1042, 296] width 249 height 36
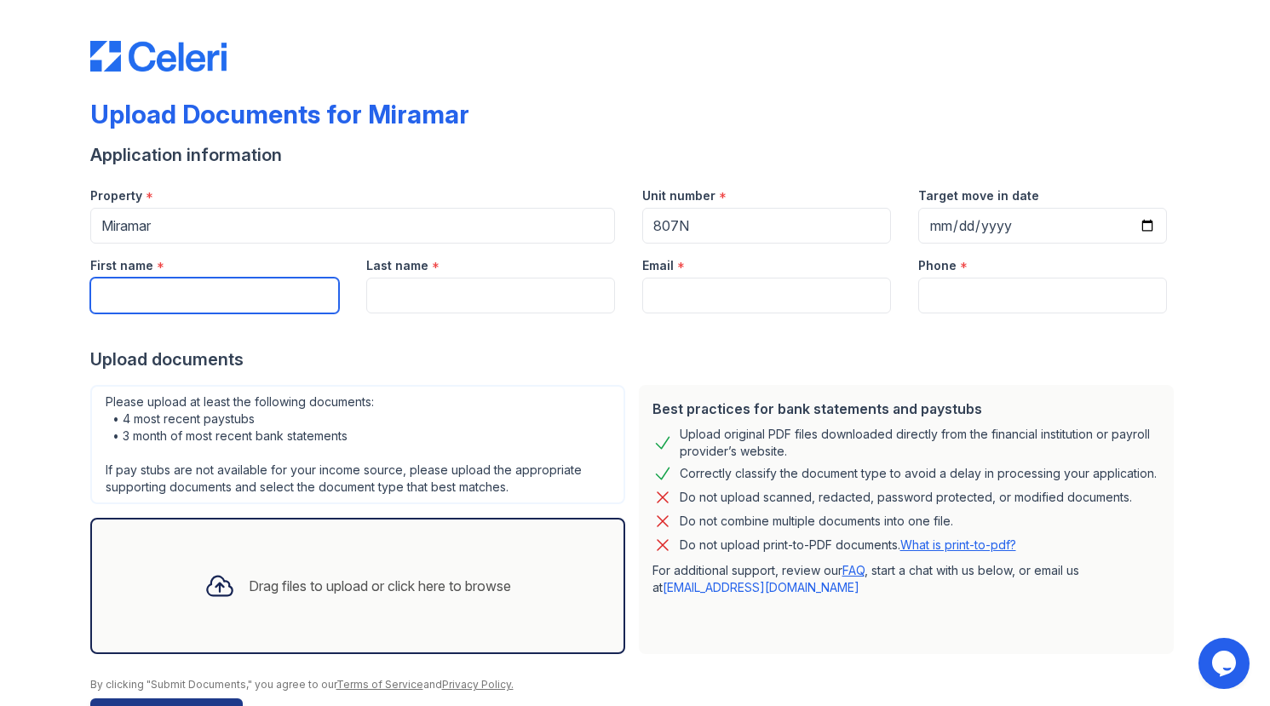
click at [286, 287] on input "First name" at bounding box center [214, 296] width 249 height 36
type input "X"
type input "Zhuoyi"
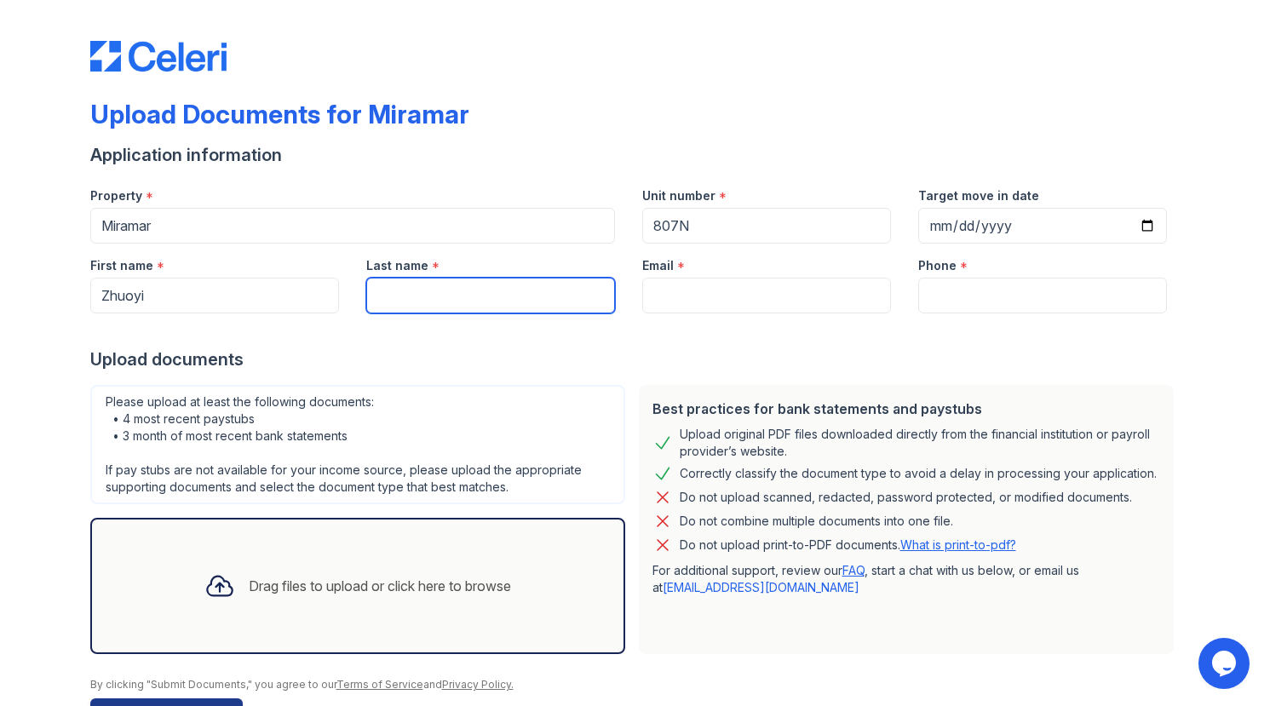
click at [519, 300] on input "Last name" at bounding box center [490, 296] width 249 height 36
type input "He"
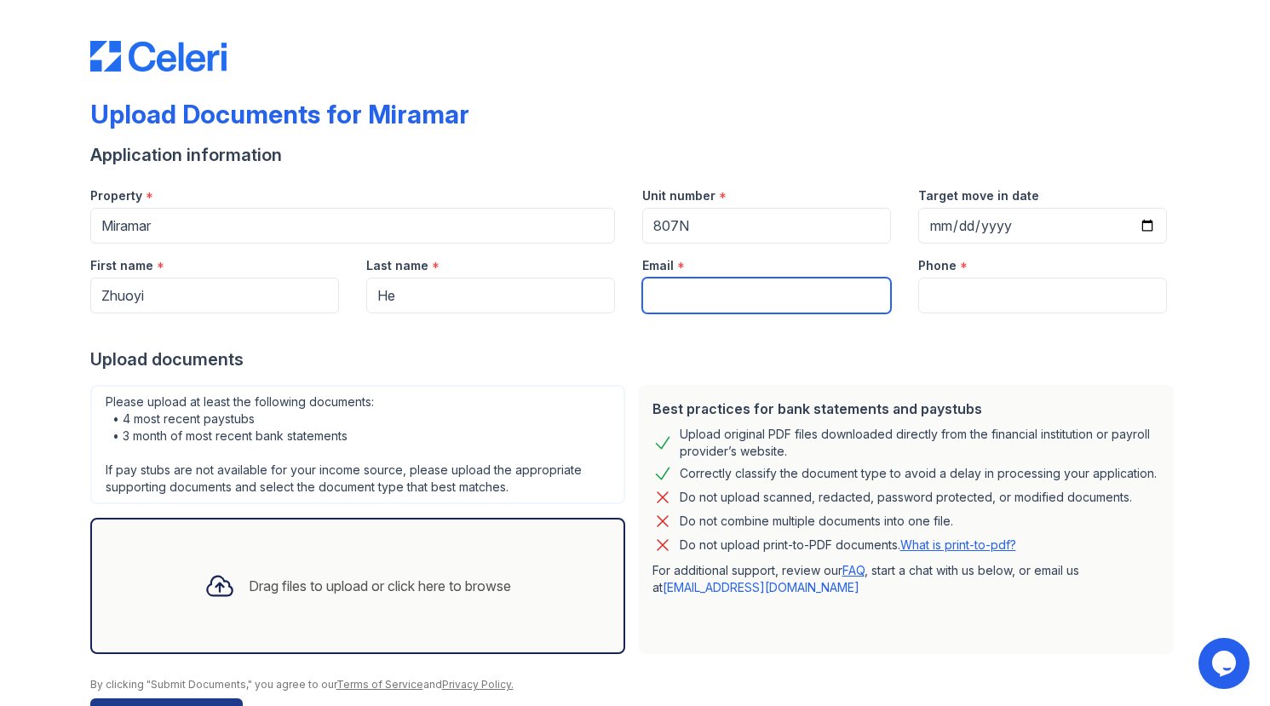
click at [742, 290] on input "Email" at bounding box center [766, 296] width 249 height 36
type input "[EMAIL_ADDRESS][DOMAIN_NAME]"
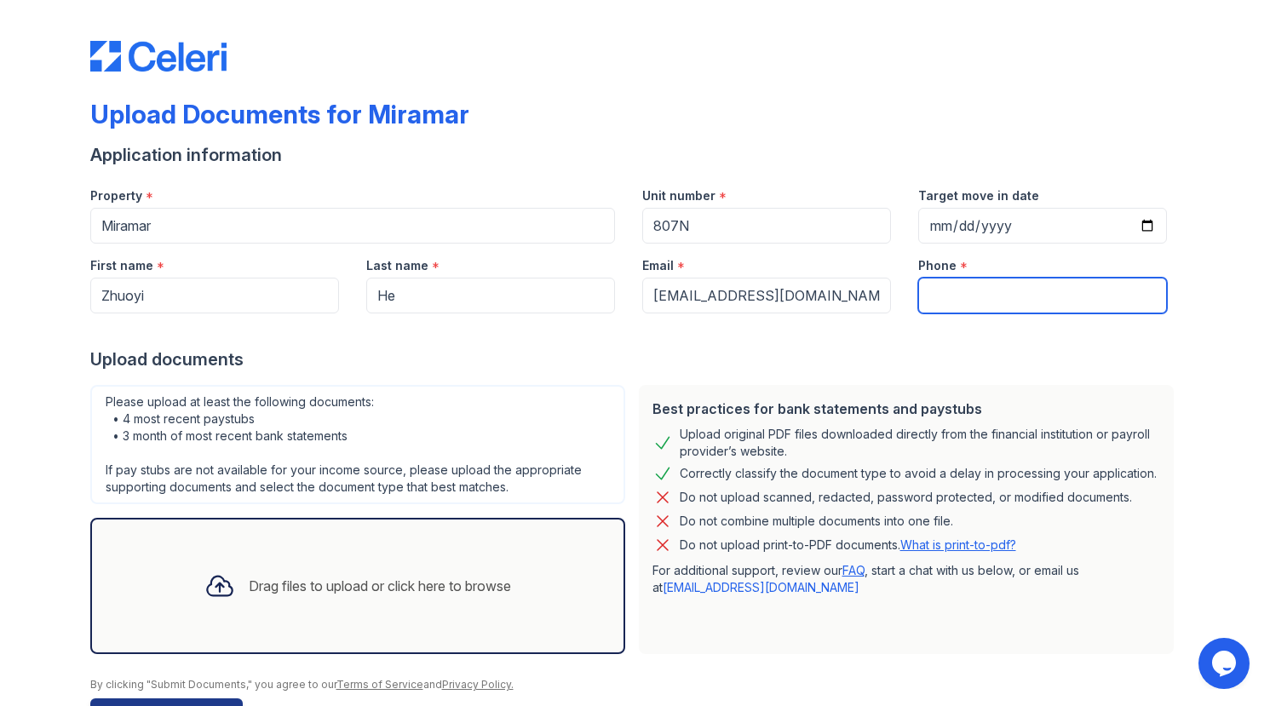
click at [954, 298] on input "Phone" at bounding box center [1042, 296] width 249 height 36
type input "[PHONE_NUMBER]"
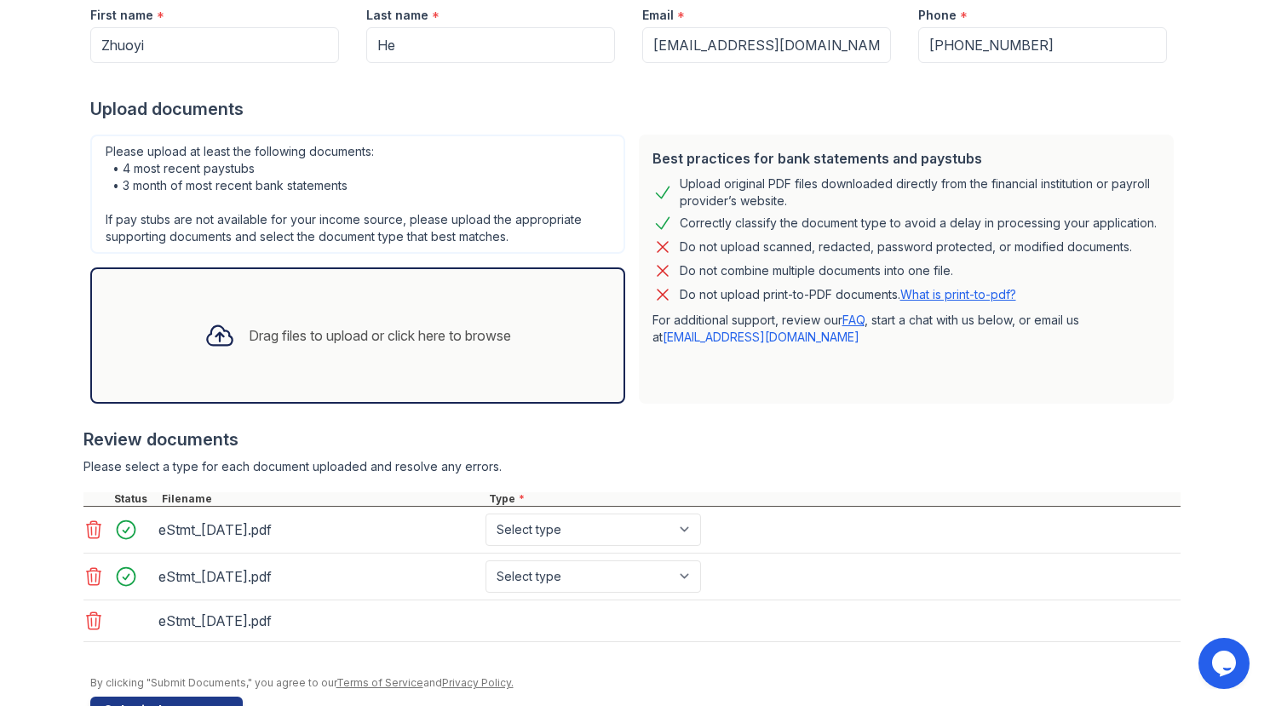
scroll to position [302, 0]
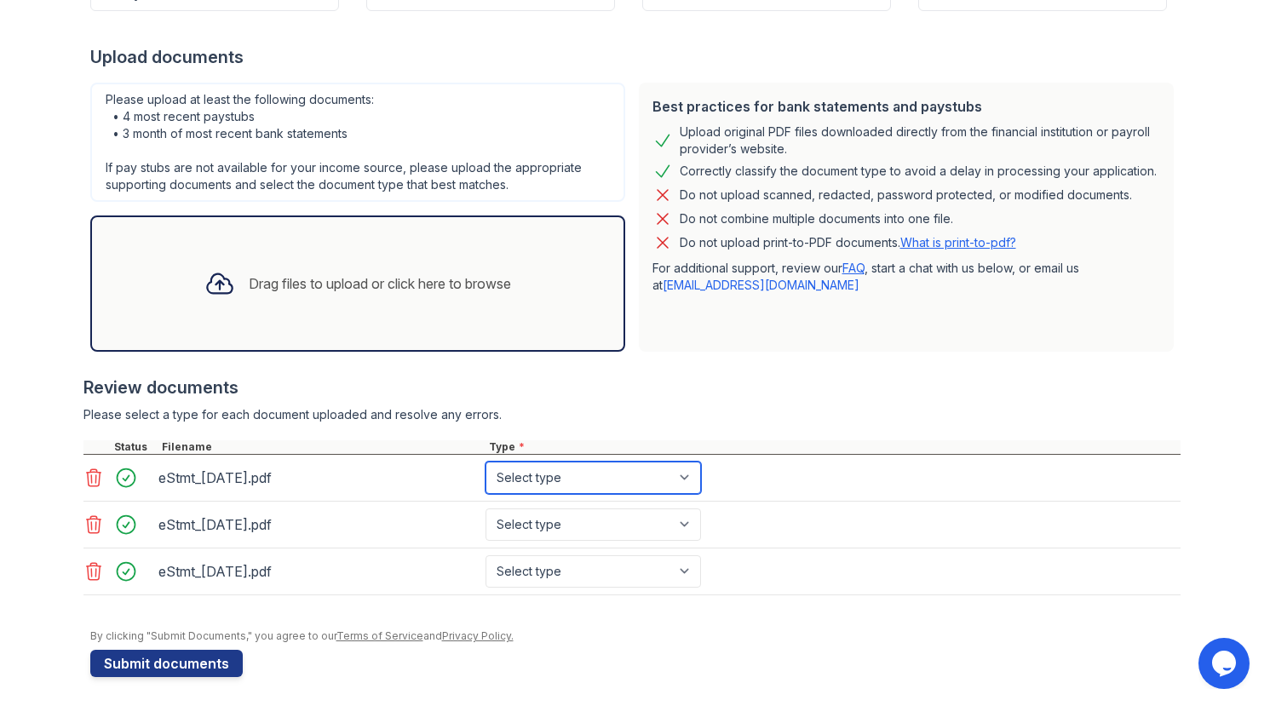
click at [595, 485] on select "Select type Paystub Bank Statement Offer Letter Tax Documents Benefit Award Let…" at bounding box center [592, 478] width 215 height 32
select select "bank_statement"
click at [485, 462] on select "Select type Paystub Bank Statement Offer Letter Tax Documents Benefit Award Let…" at bounding box center [592, 478] width 215 height 32
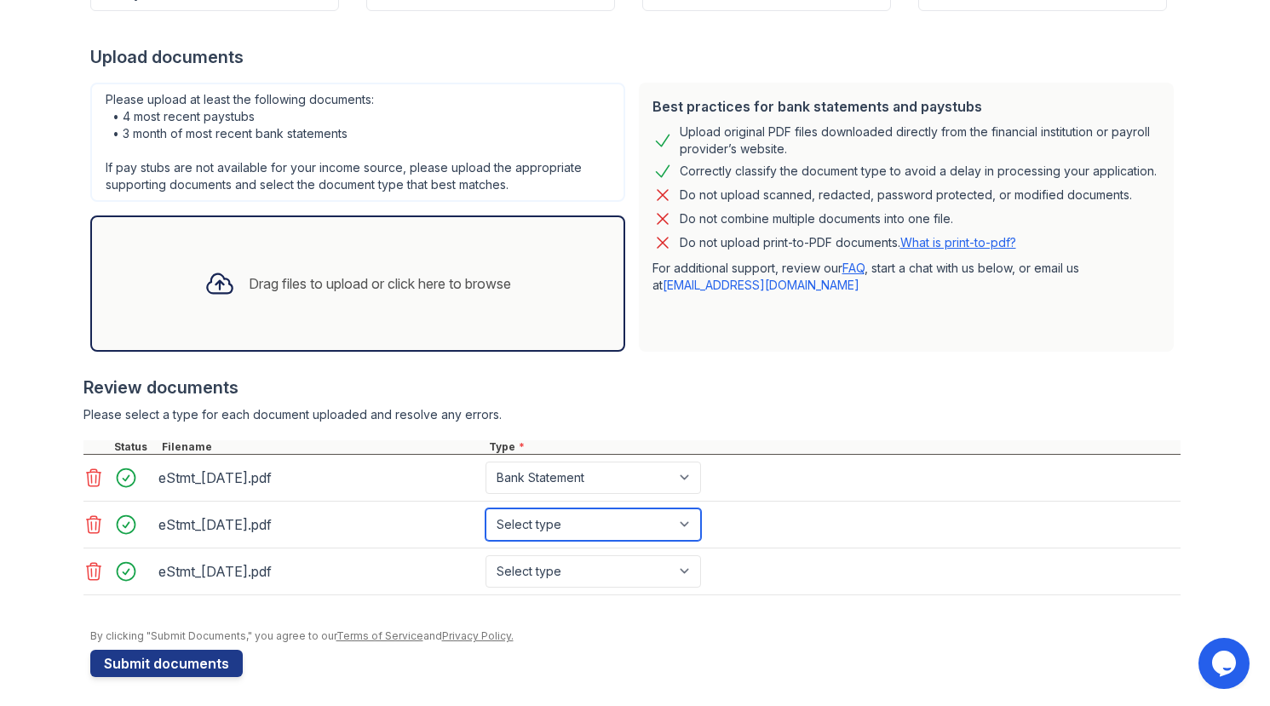
click at [604, 519] on select "Select type Paystub Bank Statement Offer Letter Tax Documents Benefit Award Let…" at bounding box center [592, 524] width 215 height 32
select select "bank_statement"
click at [485, 508] on select "Select type Paystub Bank Statement Offer Letter Tax Documents Benefit Award Let…" at bounding box center [592, 524] width 215 height 32
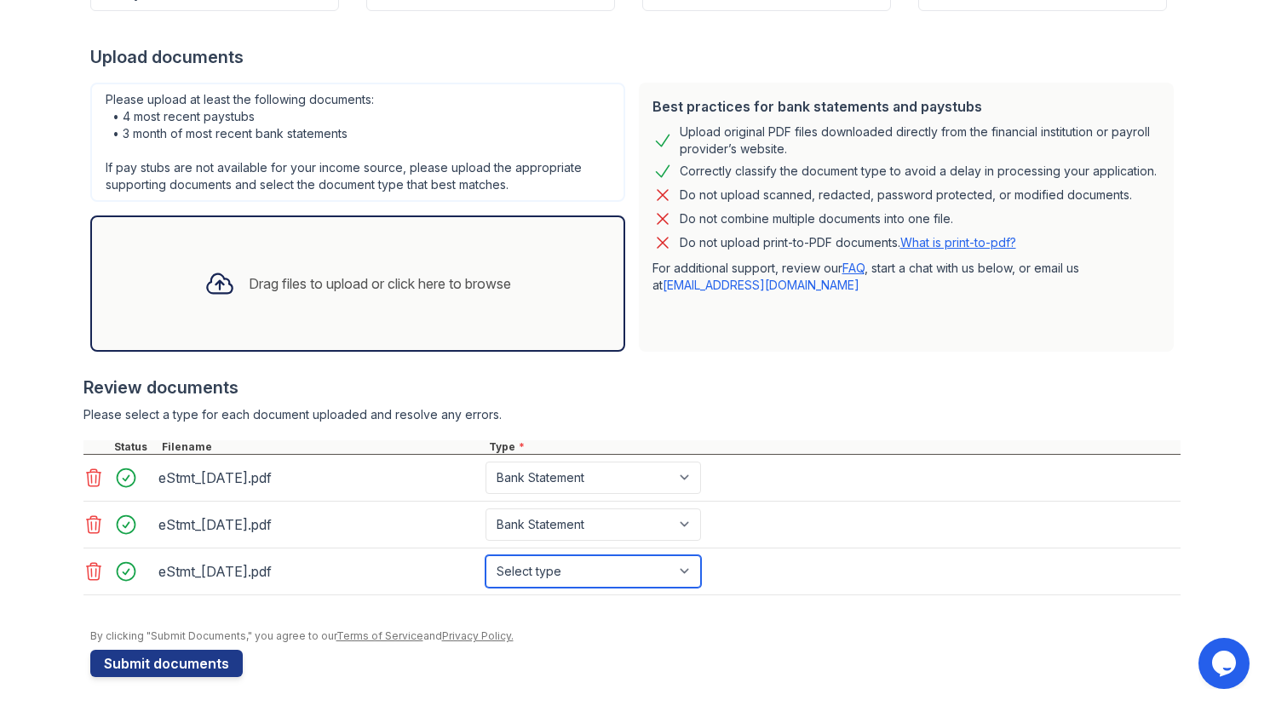
click at [587, 571] on select "Select type Paystub Bank Statement Offer Letter Tax Documents Benefit Award Let…" at bounding box center [592, 571] width 215 height 32
select select "bank_statement"
click at [485, 555] on select "Select type Paystub Bank Statement Offer Letter Tax Documents Benefit Award Let…" at bounding box center [592, 571] width 215 height 32
click at [434, 416] on div "Please select a type for each document uploaded and resolve any errors." at bounding box center [631, 414] width 1097 height 17
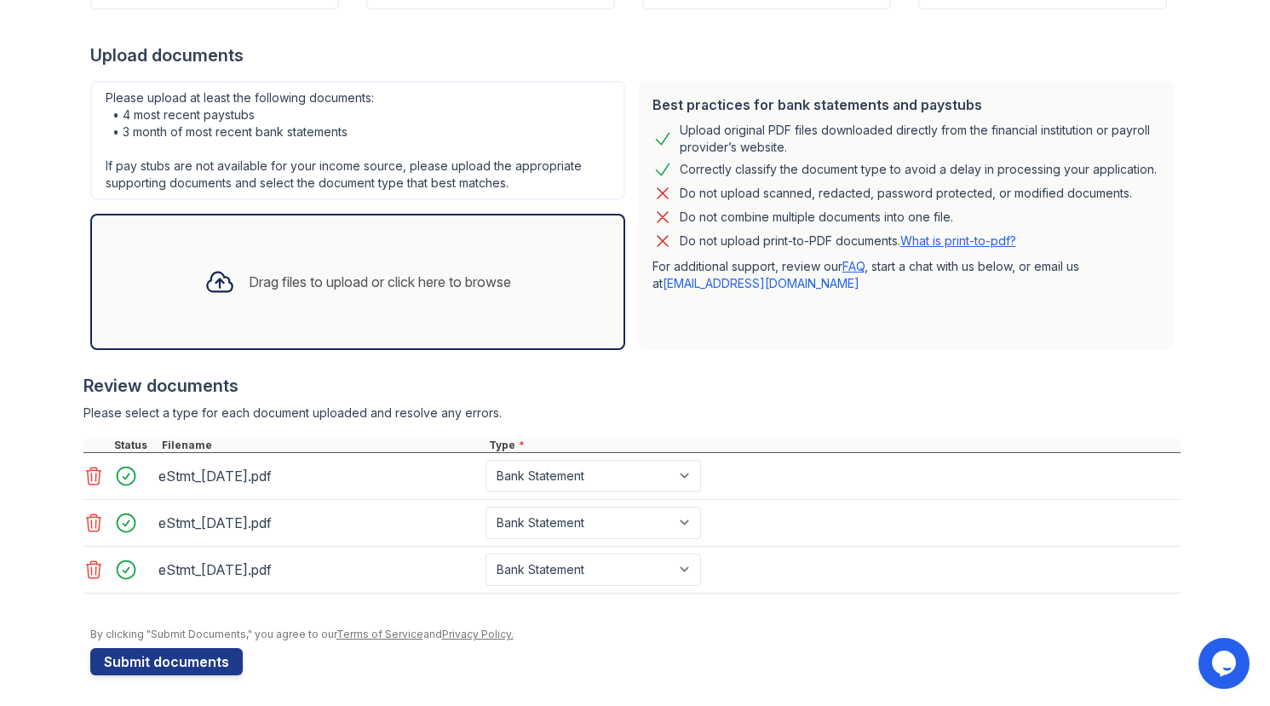
scroll to position [307, 0]
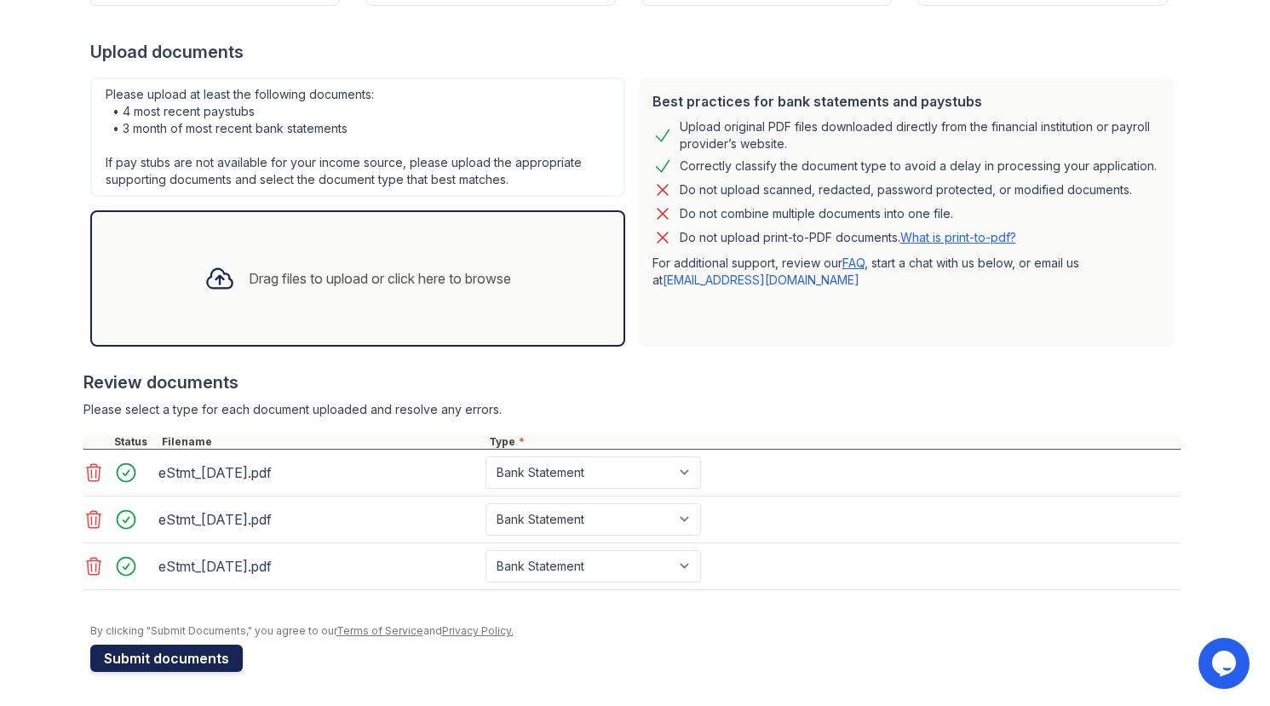
click at [176, 662] on button "Submit documents" at bounding box center [166, 658] width 152 height 27
